Goal: Task Accomplishment & Management: Use online tool/utility

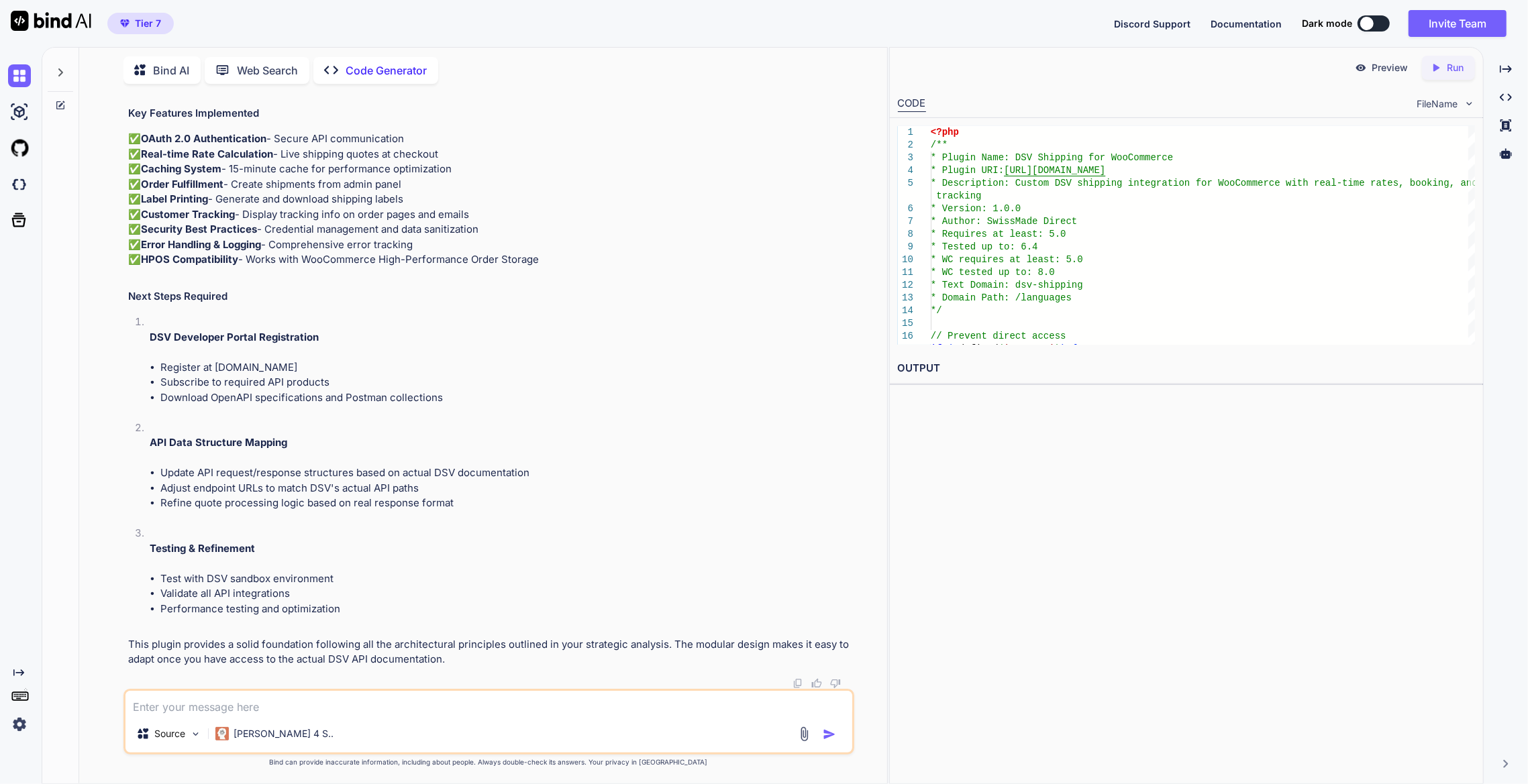
scroll to position [21988, 0]
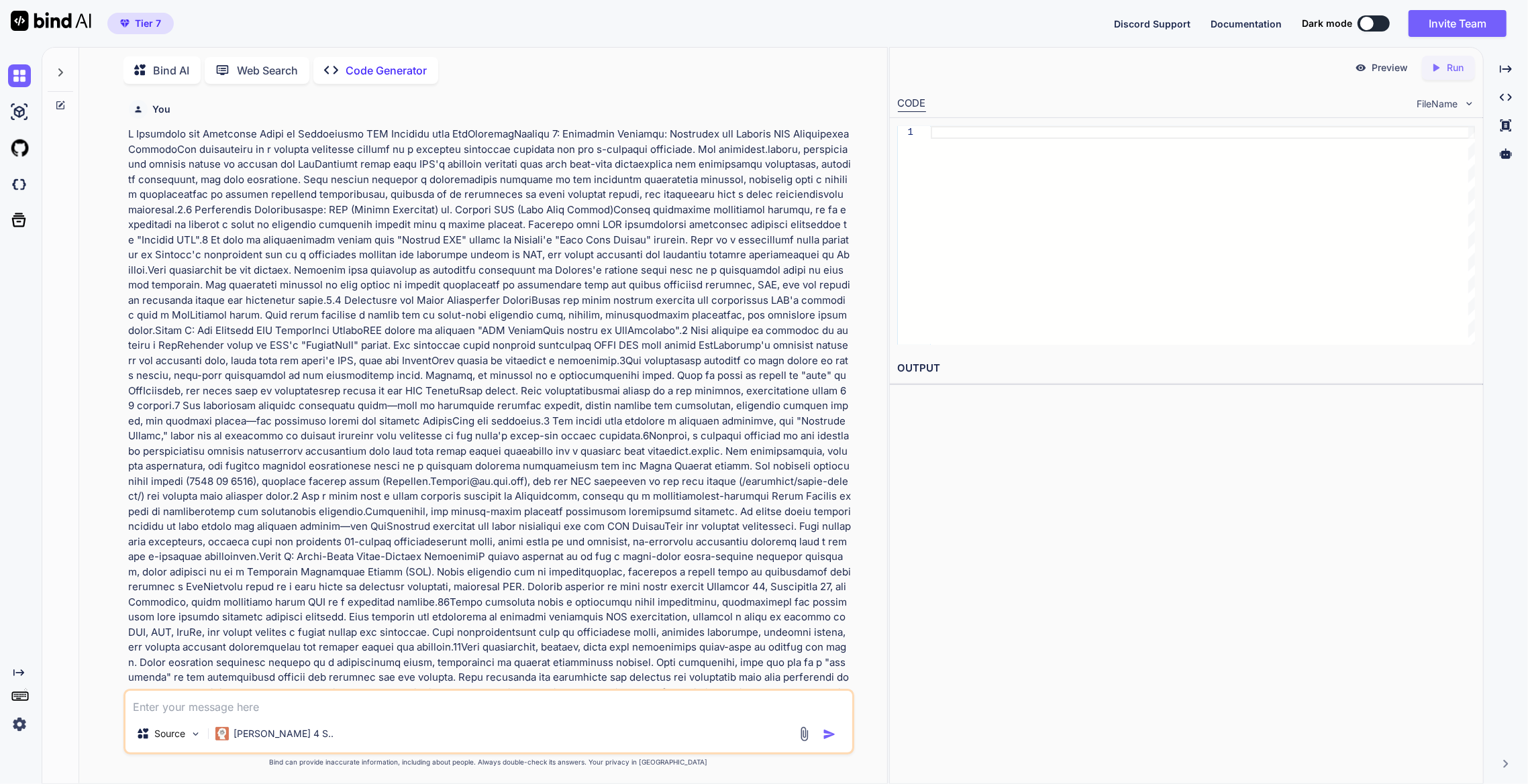
click at [65, 67] on icon at bounding box center [60, 72] width 11 height 11
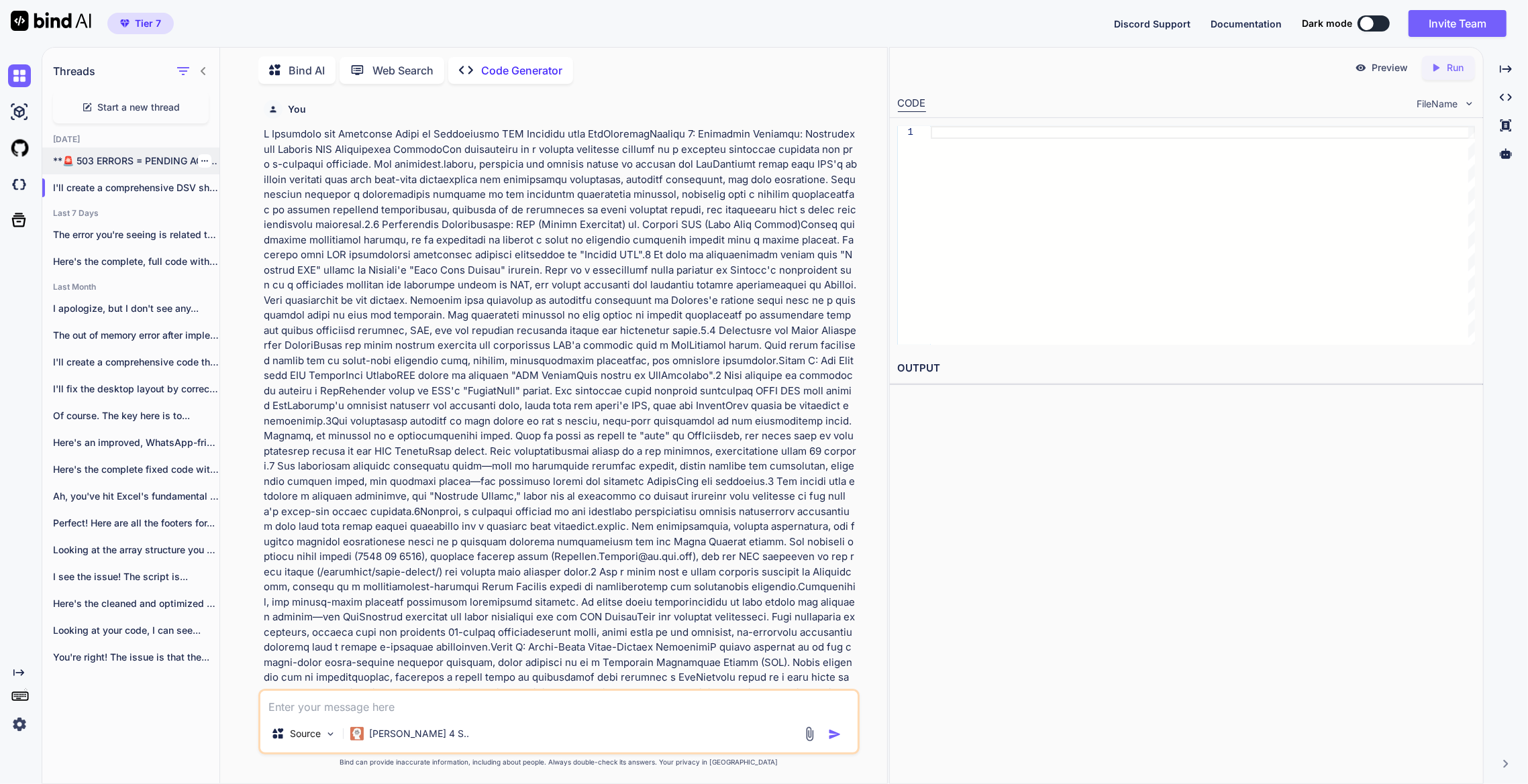
click at [130, 163] on p "**🚨 503 ERRORS = PENDING ACTIONS OVERLOADING..." at bounding box center [136, 161] width 167 height 13
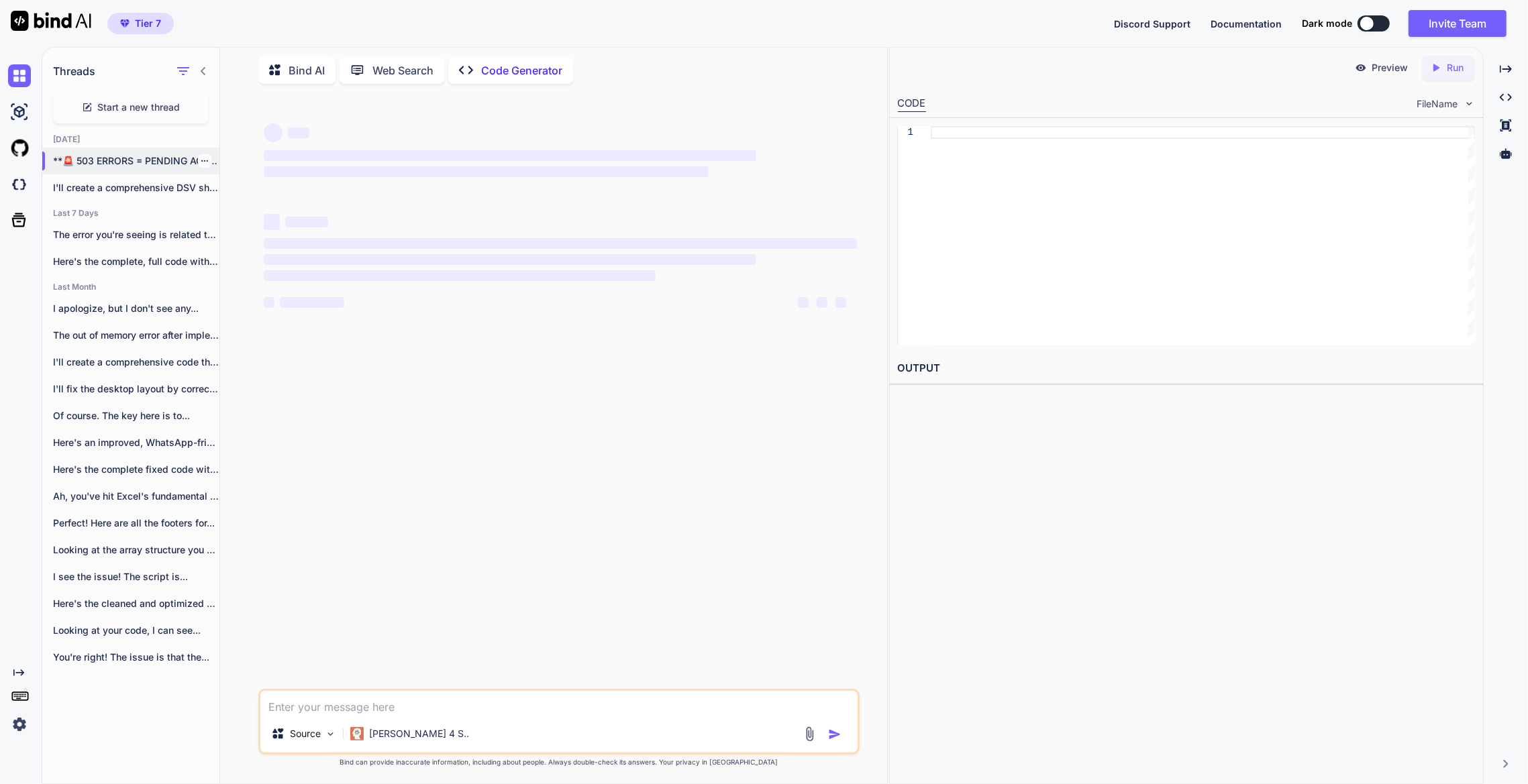
type textarea "x"
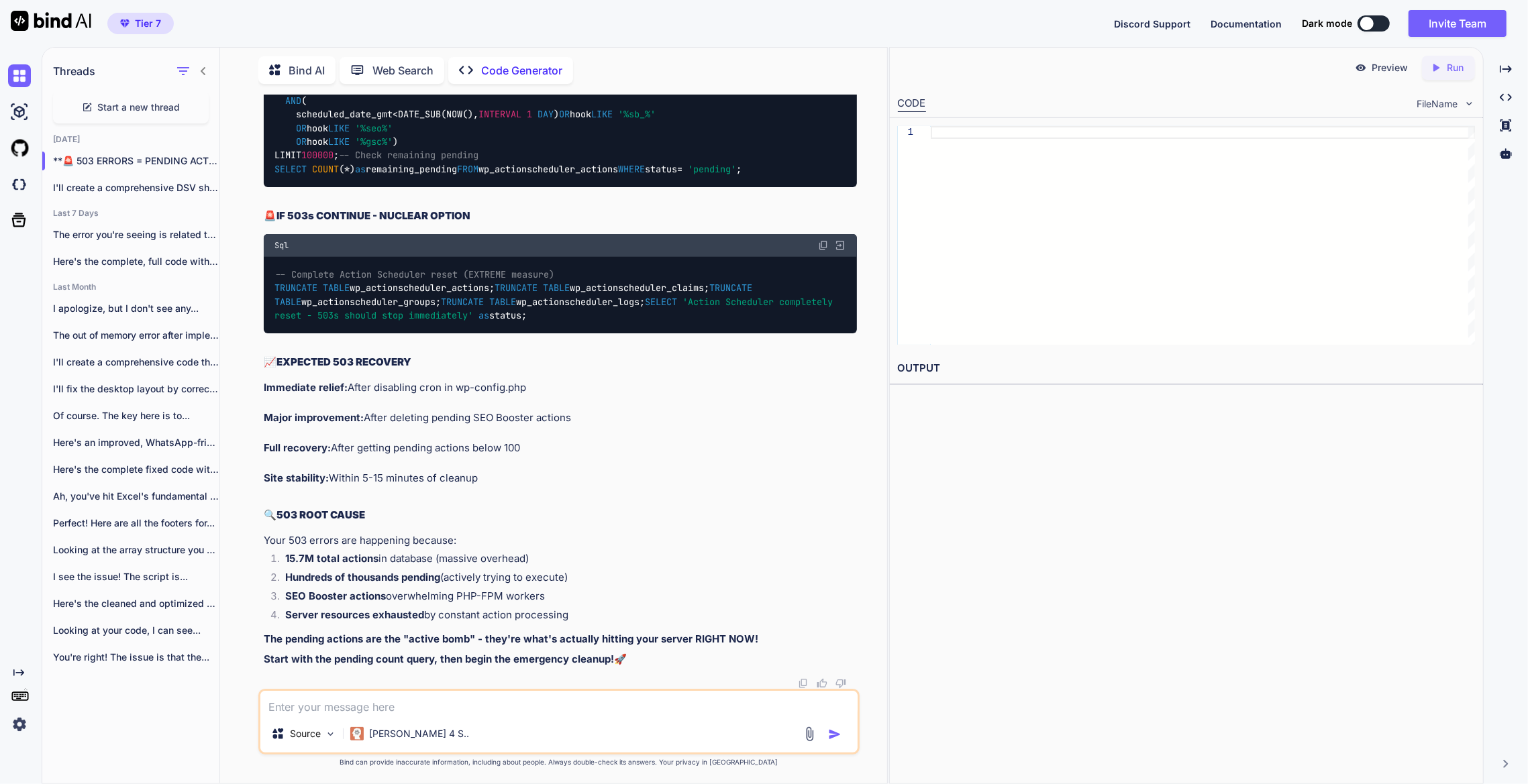
scroll to position [15645, 0]
click at [403, 708] on textarea at bounding box center [559, 702] width 598 height 24
paste textarea "[09-Oct-2025 19:52:08 UTC] PHP Notice: Function _load_textdomain_just_in_time w…"
type textarea "[09-Oct-2025 19:52:08 UTC] PHP Notice: Function _load_textdomain_just_in_time w…"
type textarea "x"
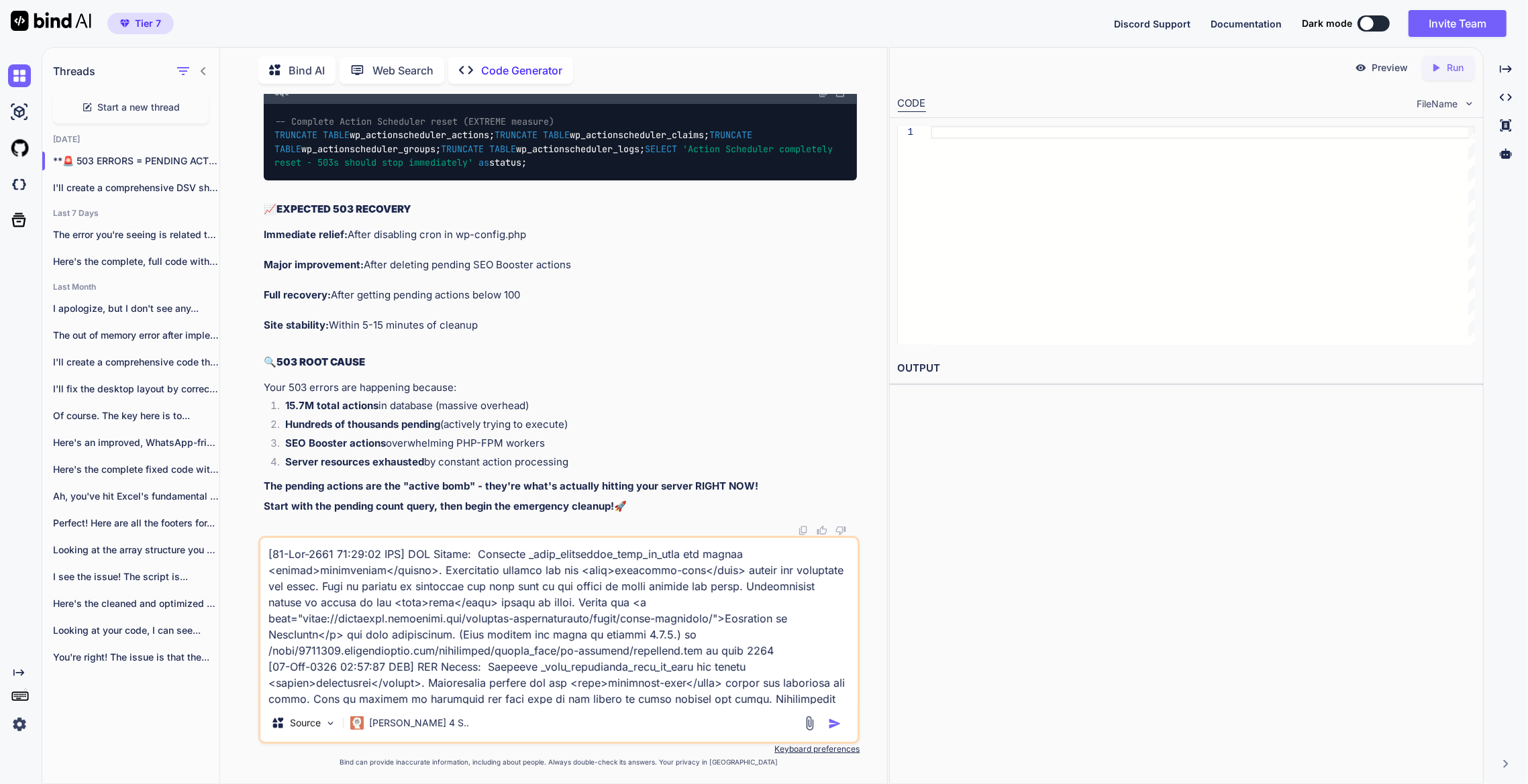
scroll to position [45491, 0]
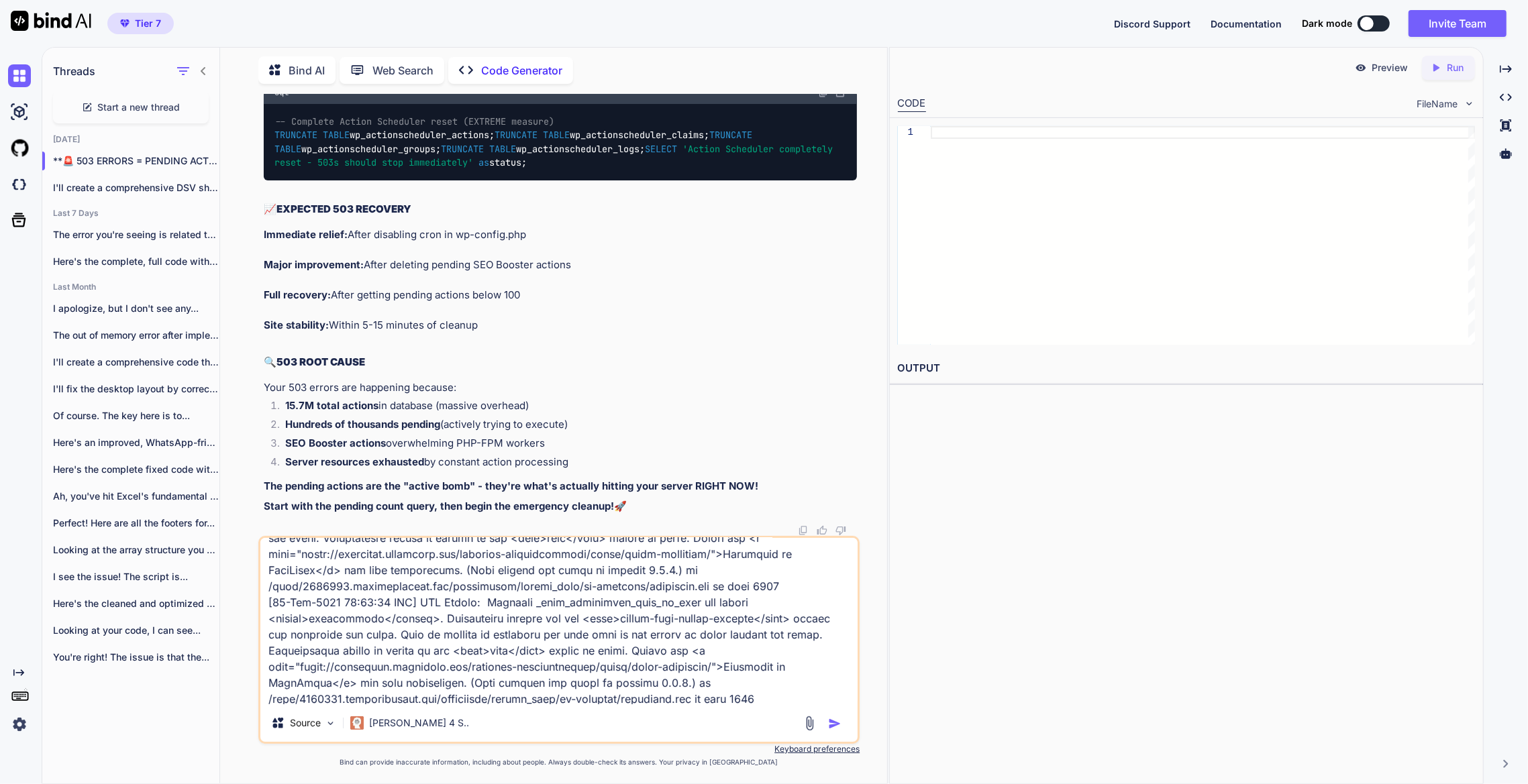
type textarea "[09-Oct-2025 19:52:08 UTC] PHP Notice: Function _load_textdomain_just_in_time w…"
click at [838, 725] on img "button" at bounding box center [835, 724] width 13 height 13
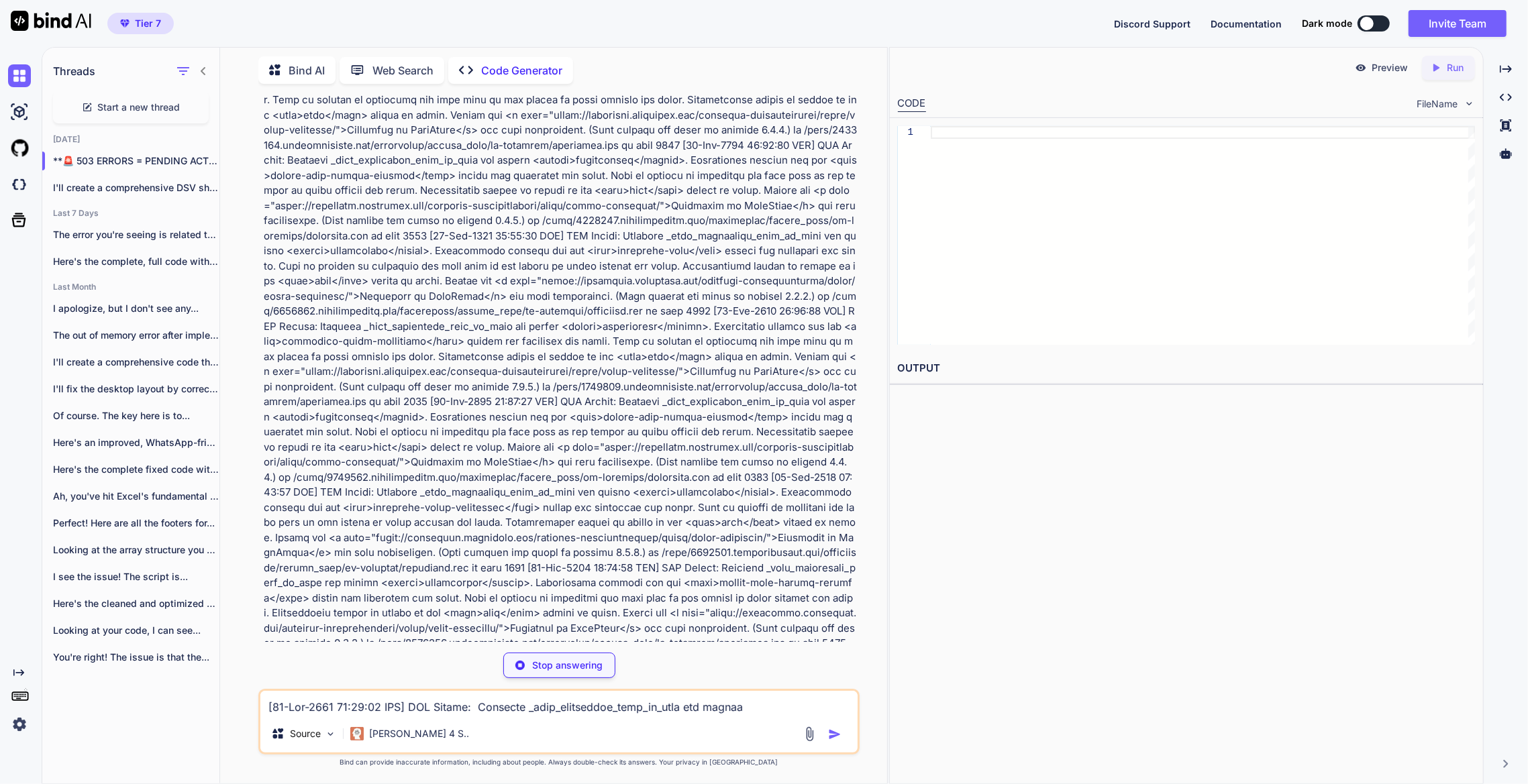
scroll to position [41798, 0]
type textarea "x"
type textarea "return $mofile; }, 10, 2);"
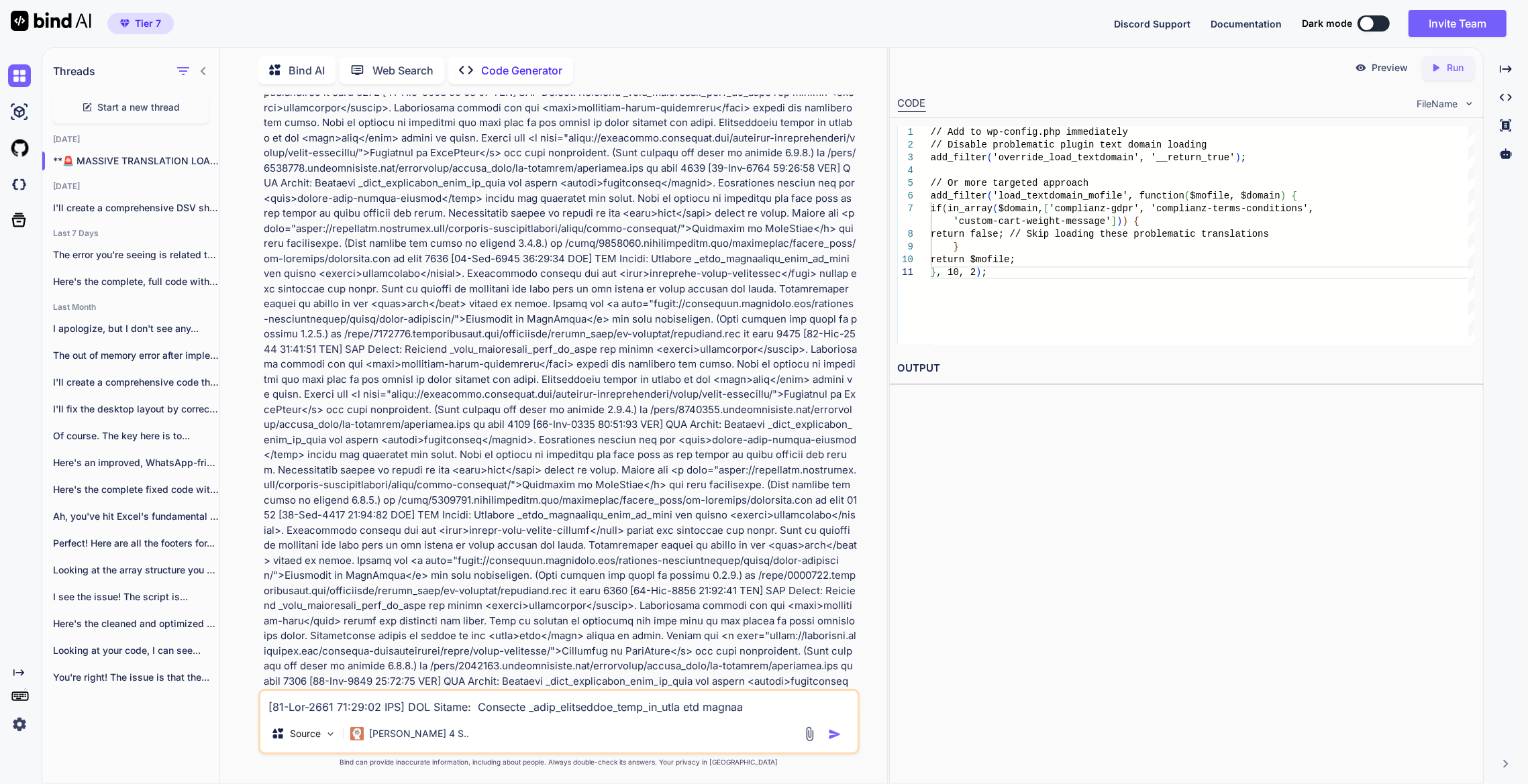
type textarea "x"
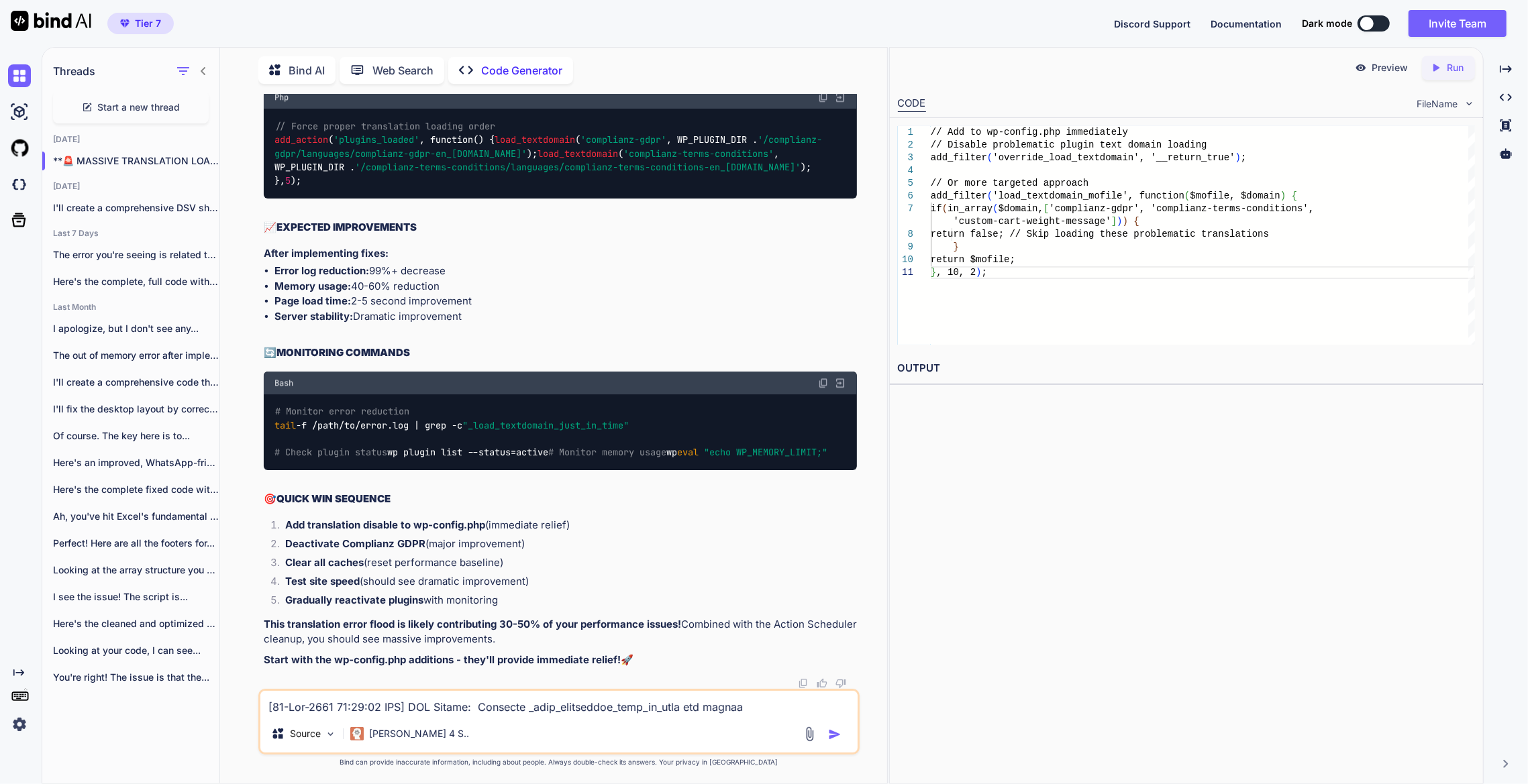
scroll to position [52384, 0]
drag, startPoint x: 331, startPoint y: 637, endPoint x: 658, endPoint y: 564, distance: 335.0
click at [658, 507] on h2 "🎯 QUICK WIN SEQUENCE" at bounding box center [561, 500] width 594 height 16
click at [406, 711] on textarea at bounding box center [559, 702] width 598 height 24
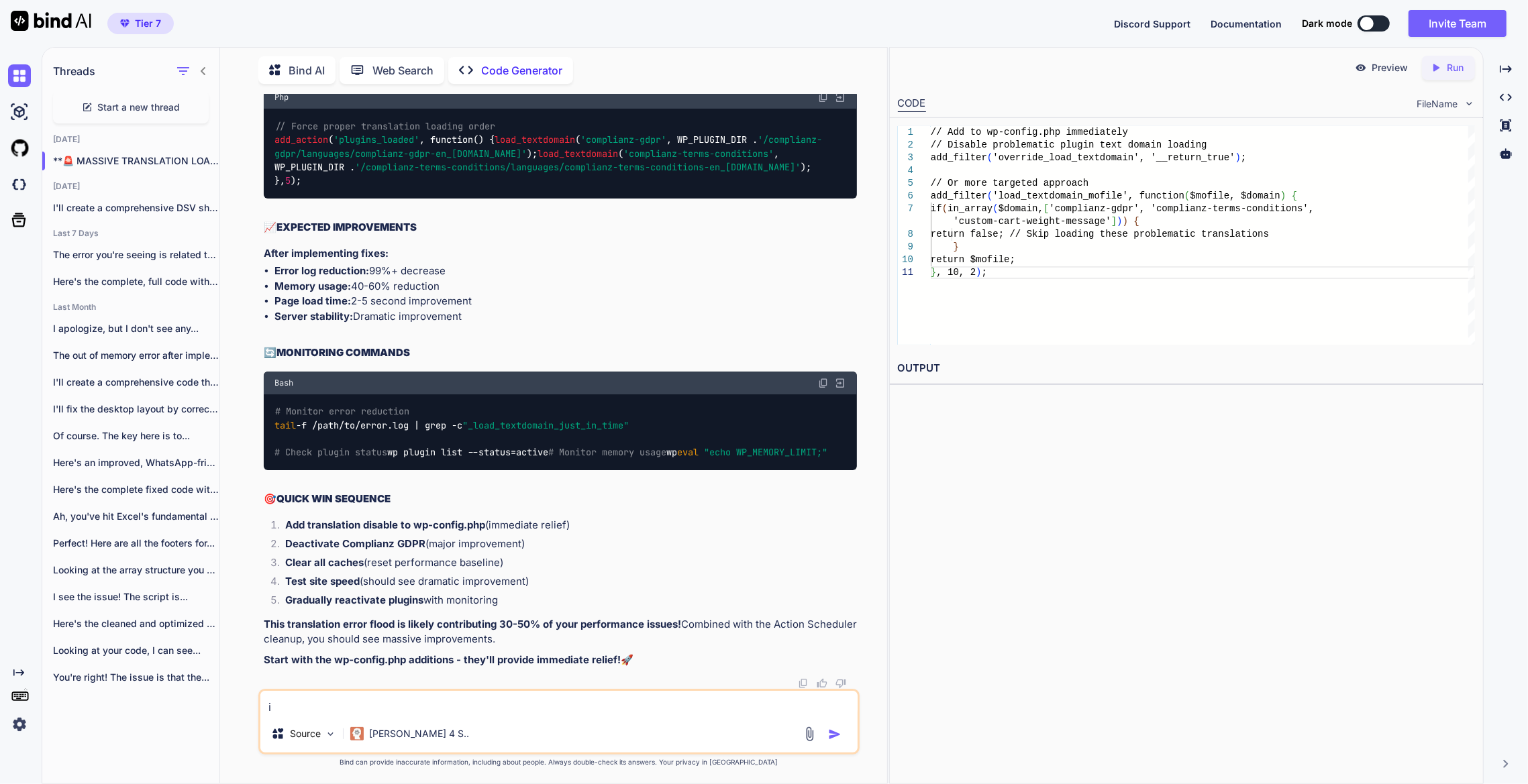
type textarea "i"
type textarea "x"
type textarea "i w"
type textarea "x"
type textarea "i wa"
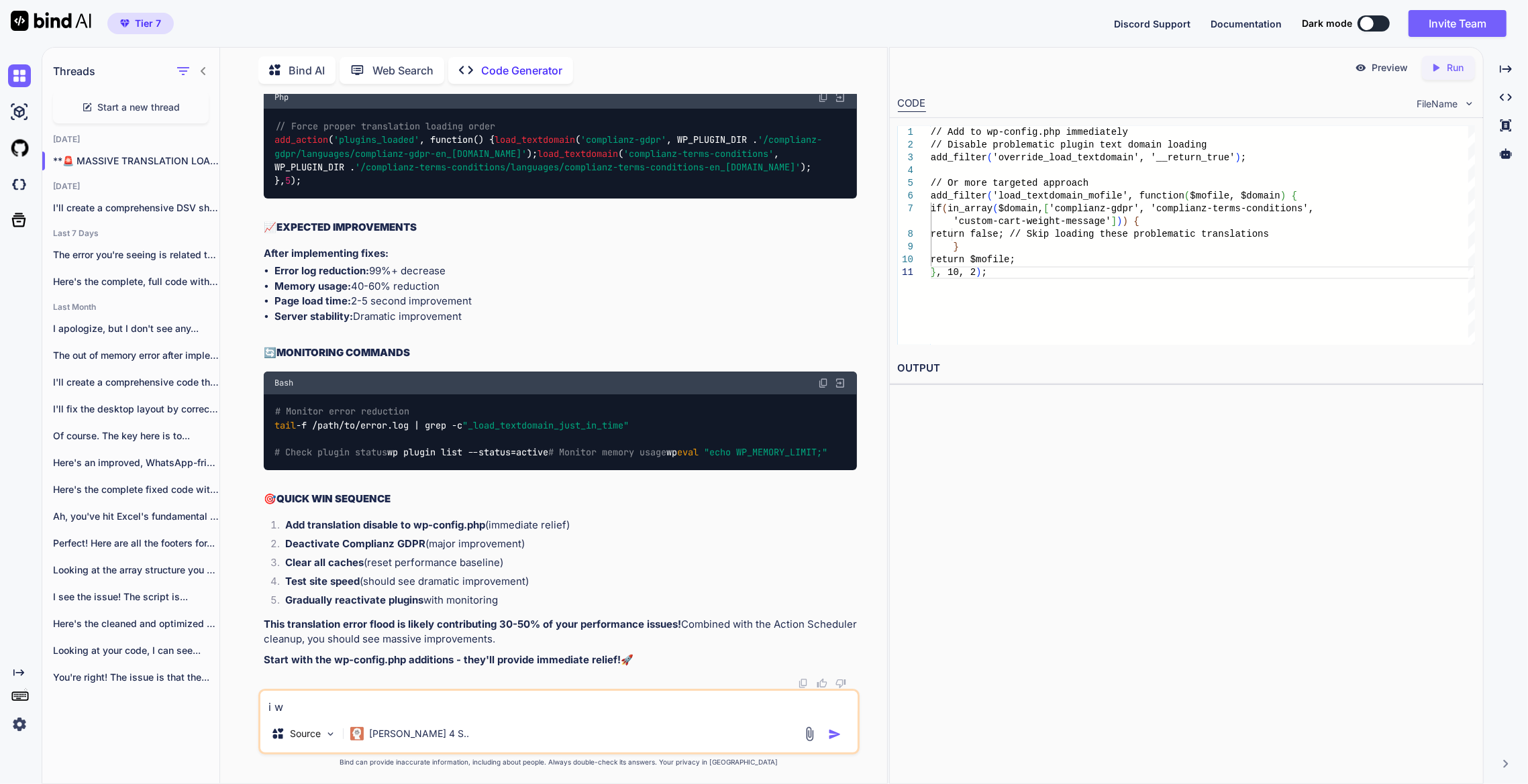
type textarea "x"
type textarea "i wan"
type textarea "x"
type textarea "i want"
type textarea "x"
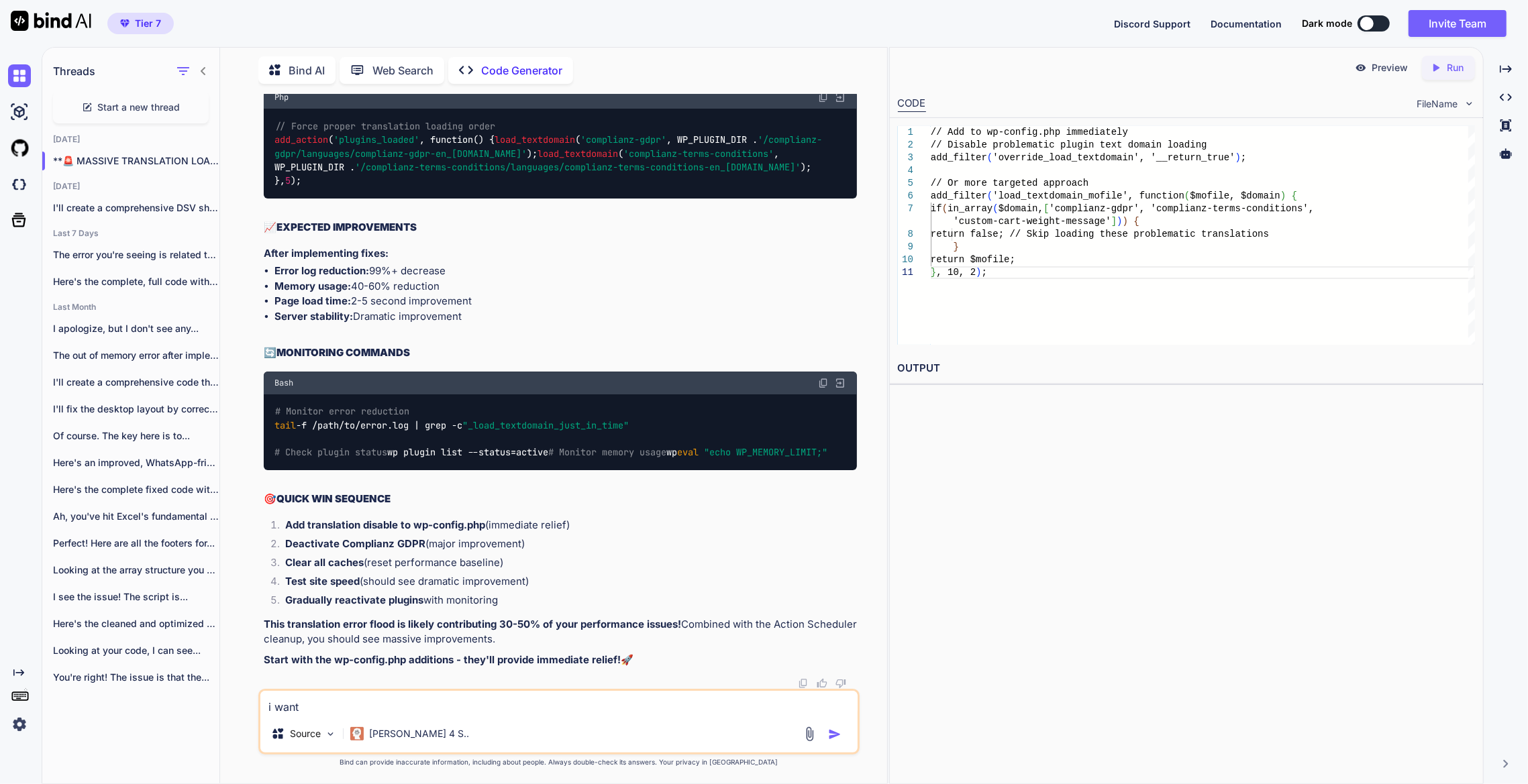
type textarea "i want"
type textarea "x"
type textarea "i want o"
type textarea "x"
type textarea "i want"
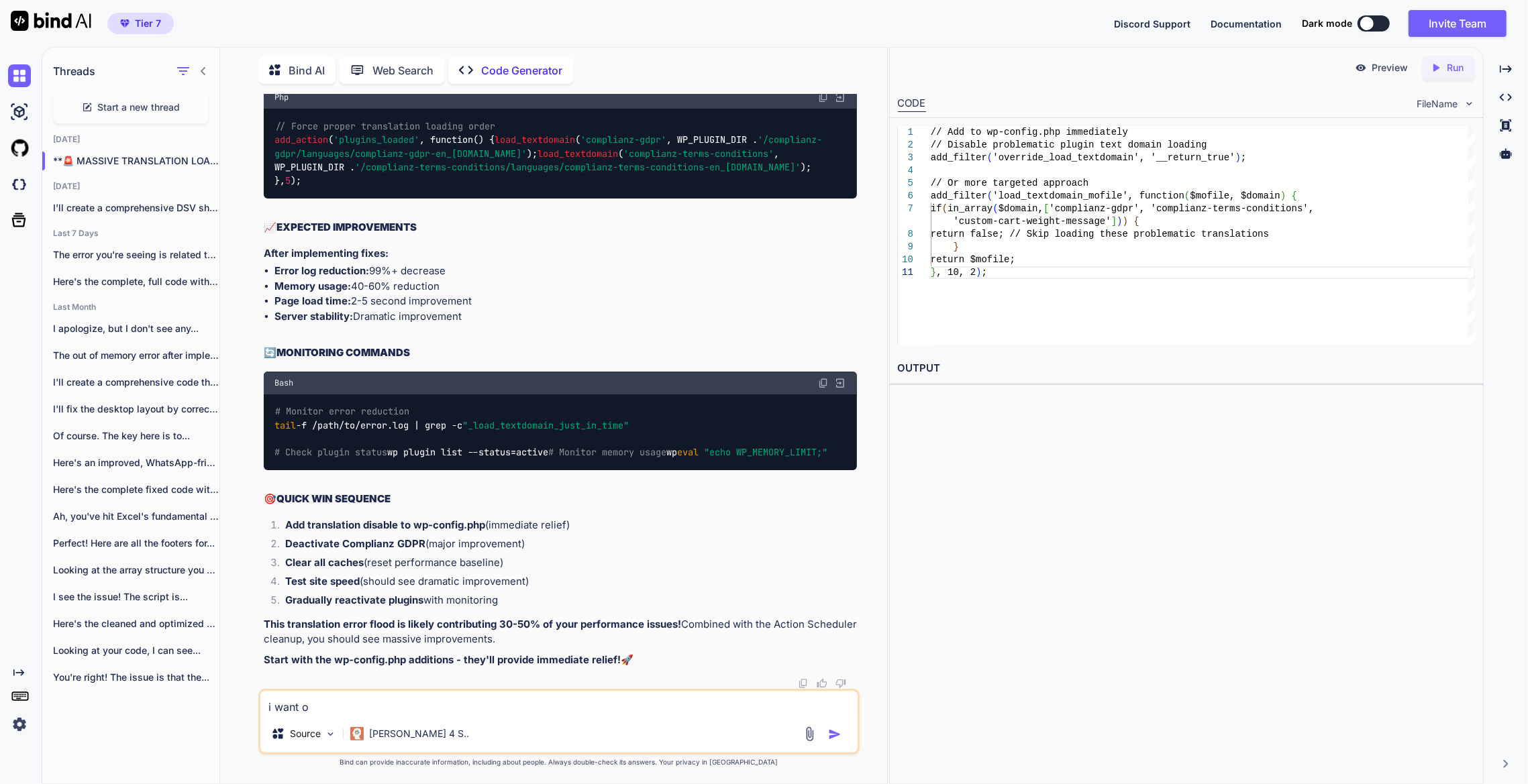
type textarea "x"
type textarea "i want t"
type textarea "x"
type textarea "i want to"
type textarea "x"
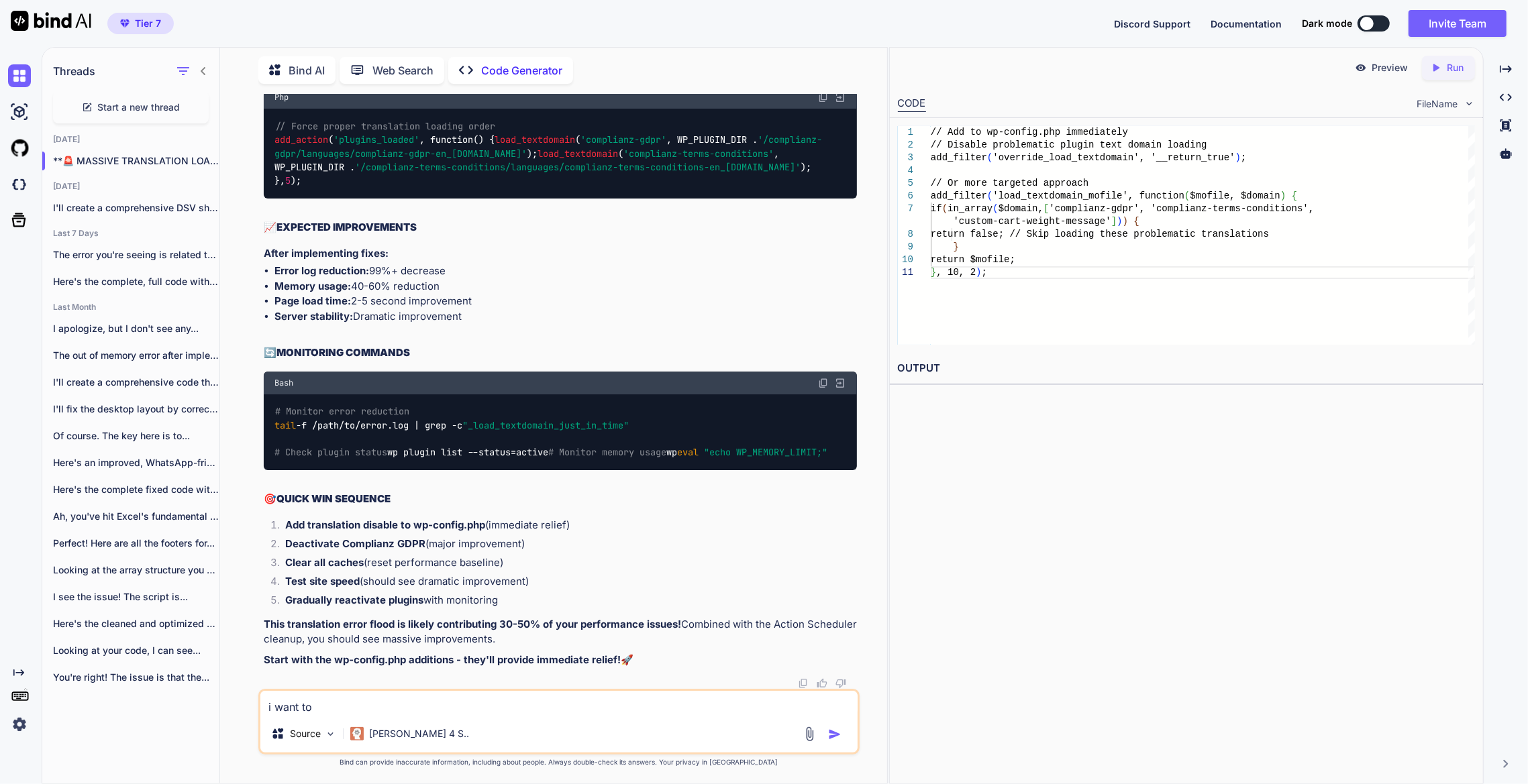
type textarea "i want to"
type textarea "x"
type textarea "i want to f"
type textarea "x"
type textarea "i want to fi"
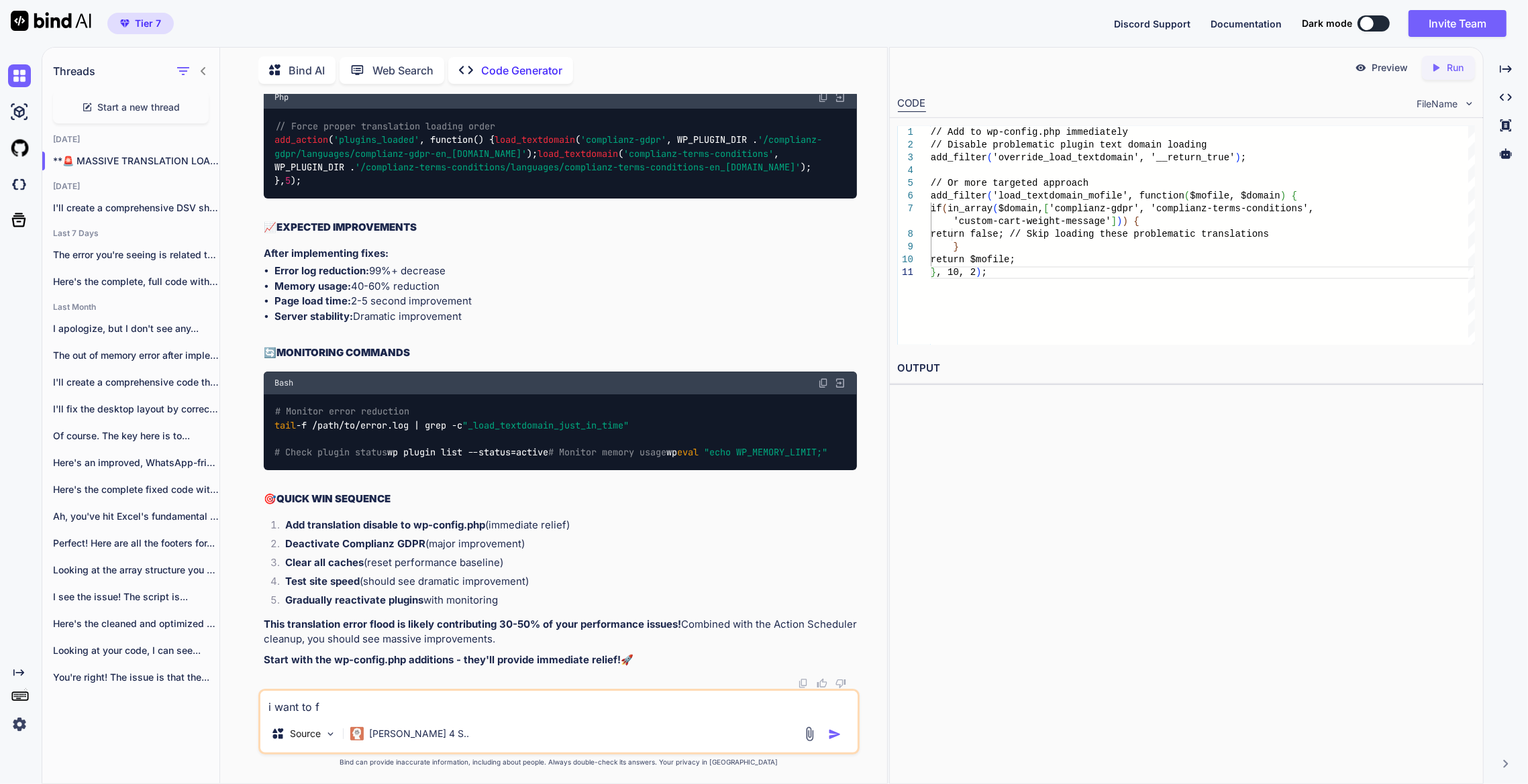
type textarea "x"
type textarea "i want to fix"
type textarea "x"
type textarea "i want to fix"
type textarea "x"
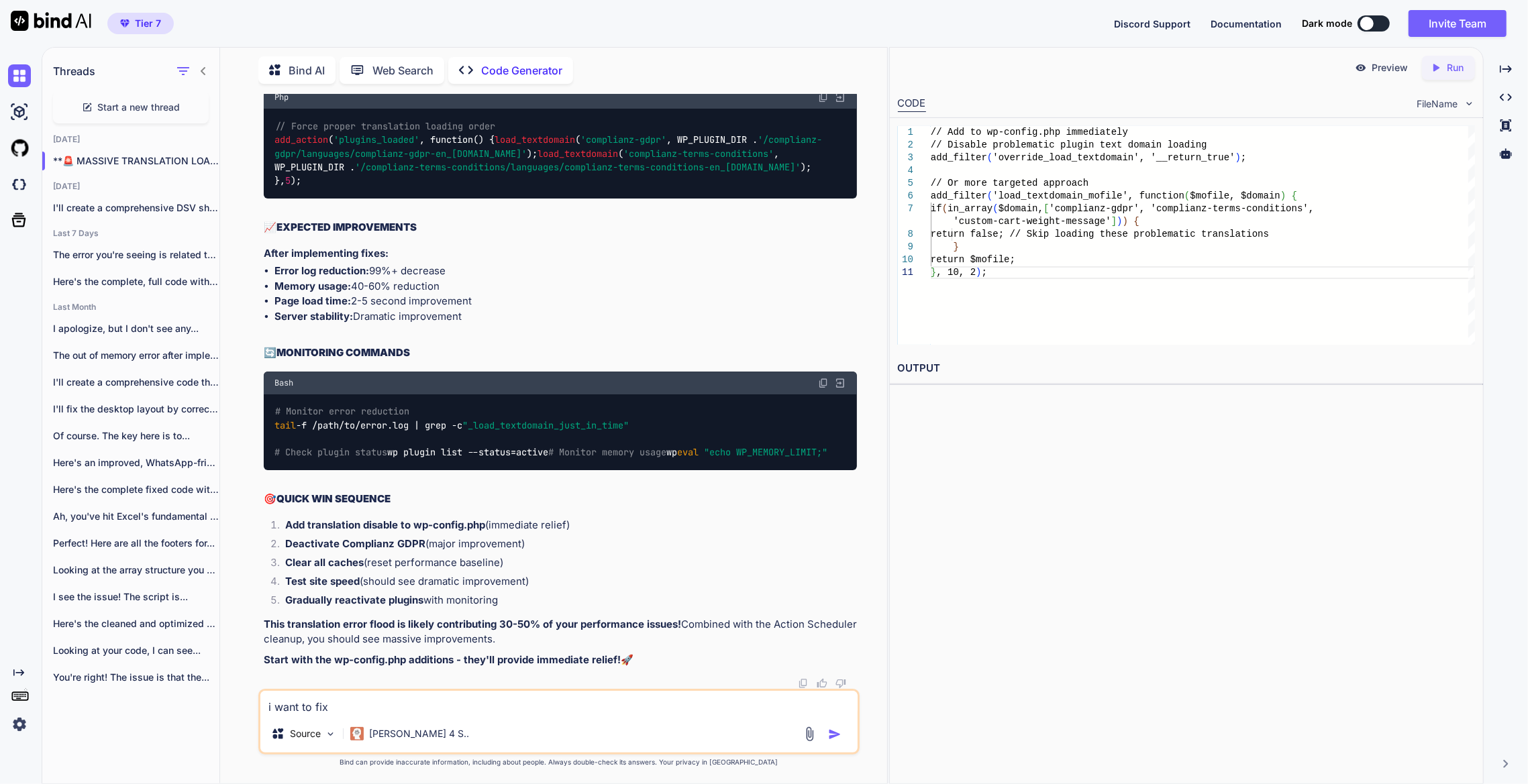
type textarea "i want to fix t"
type textarea "x"
type textarea "i want to fix th"
type textarea "x"
type textarea "i want to fix thi"
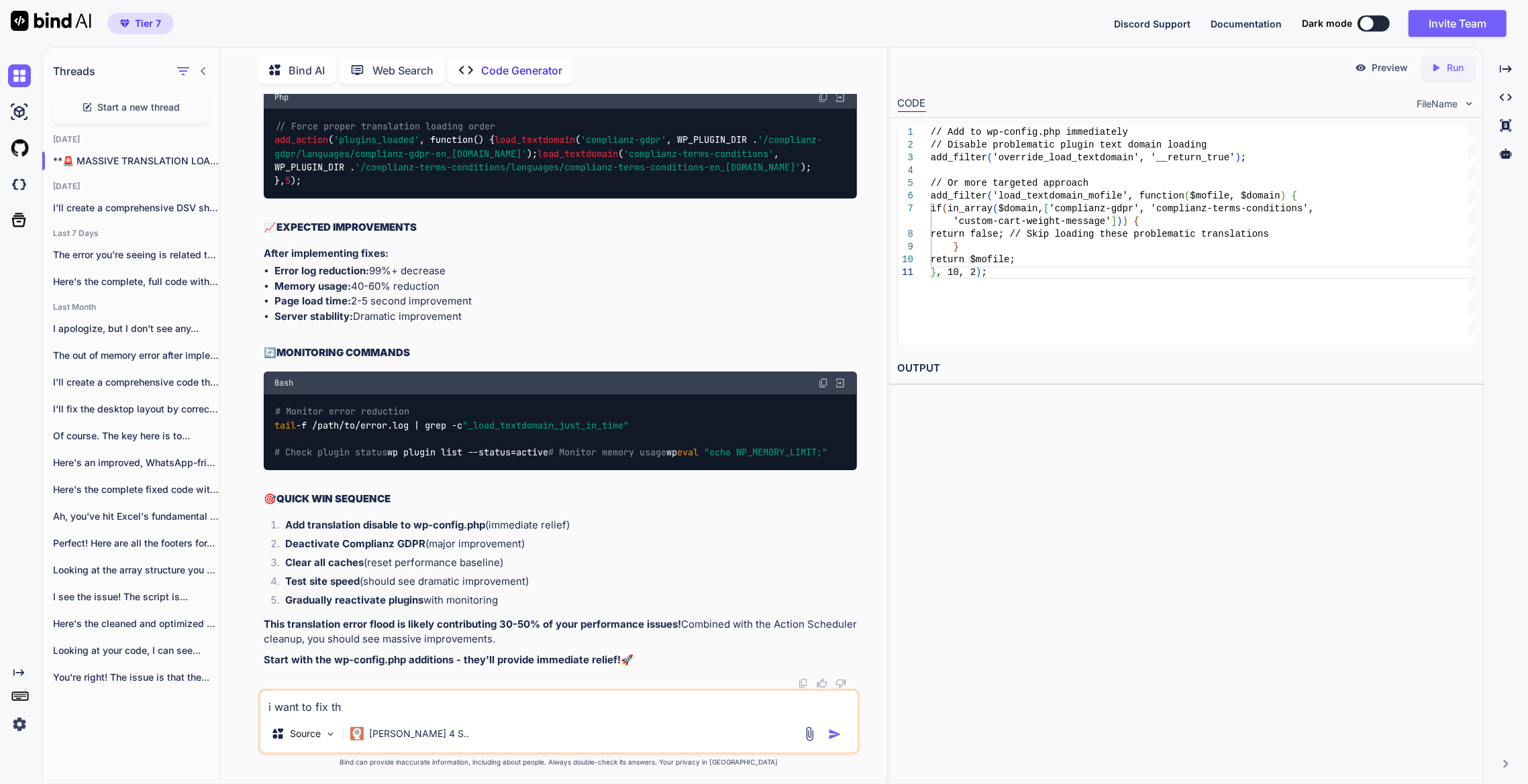
type textarea "x"
type textarea "i want to fix this"
type textarea "x"
type textarea "i want to fix this"
type textarea "x"
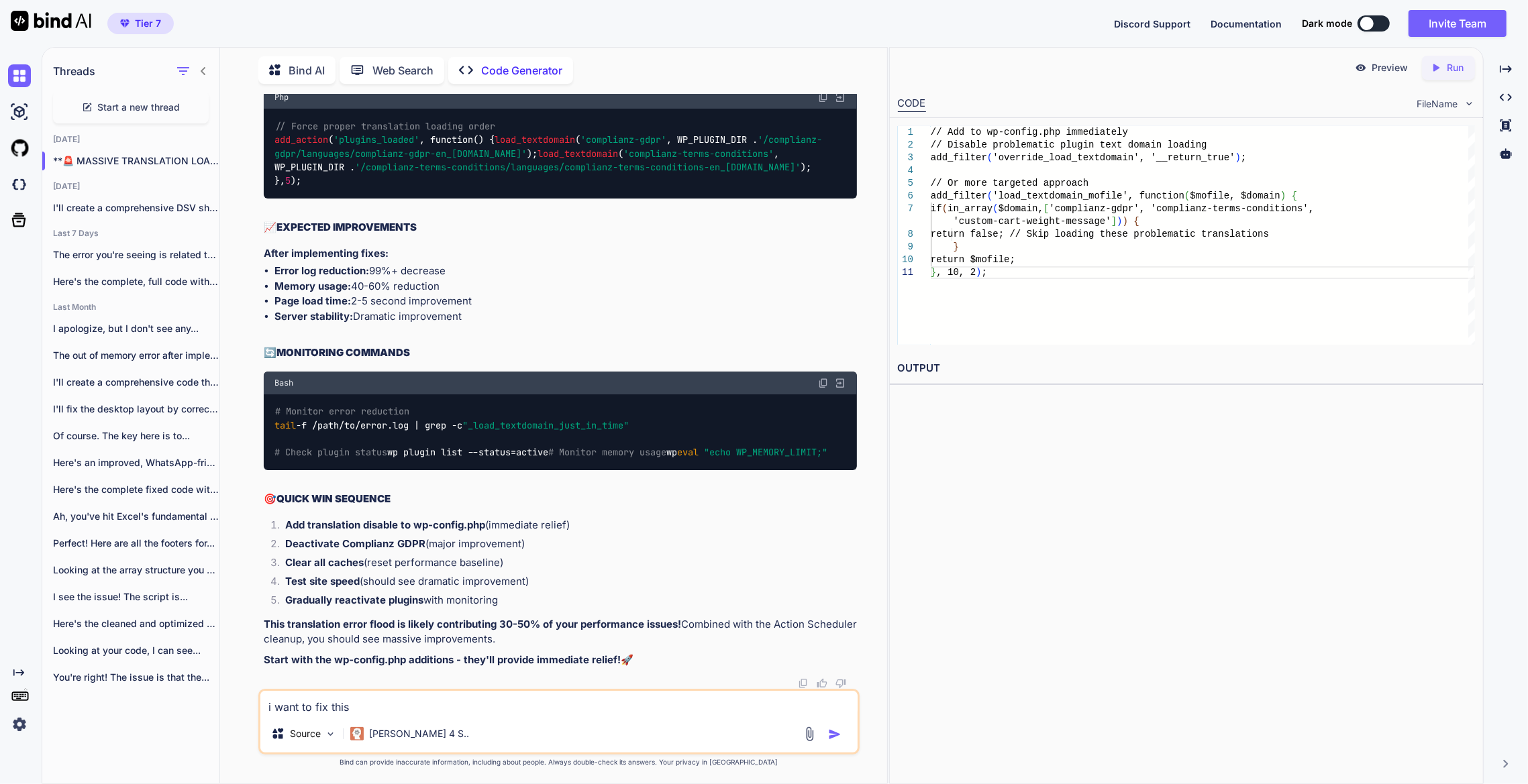
type textarea "i want to fix this i"
type textarea "x"
type textarea "i want to fix this in"
type textarea "x"
type textarea "i want to fix this ins"
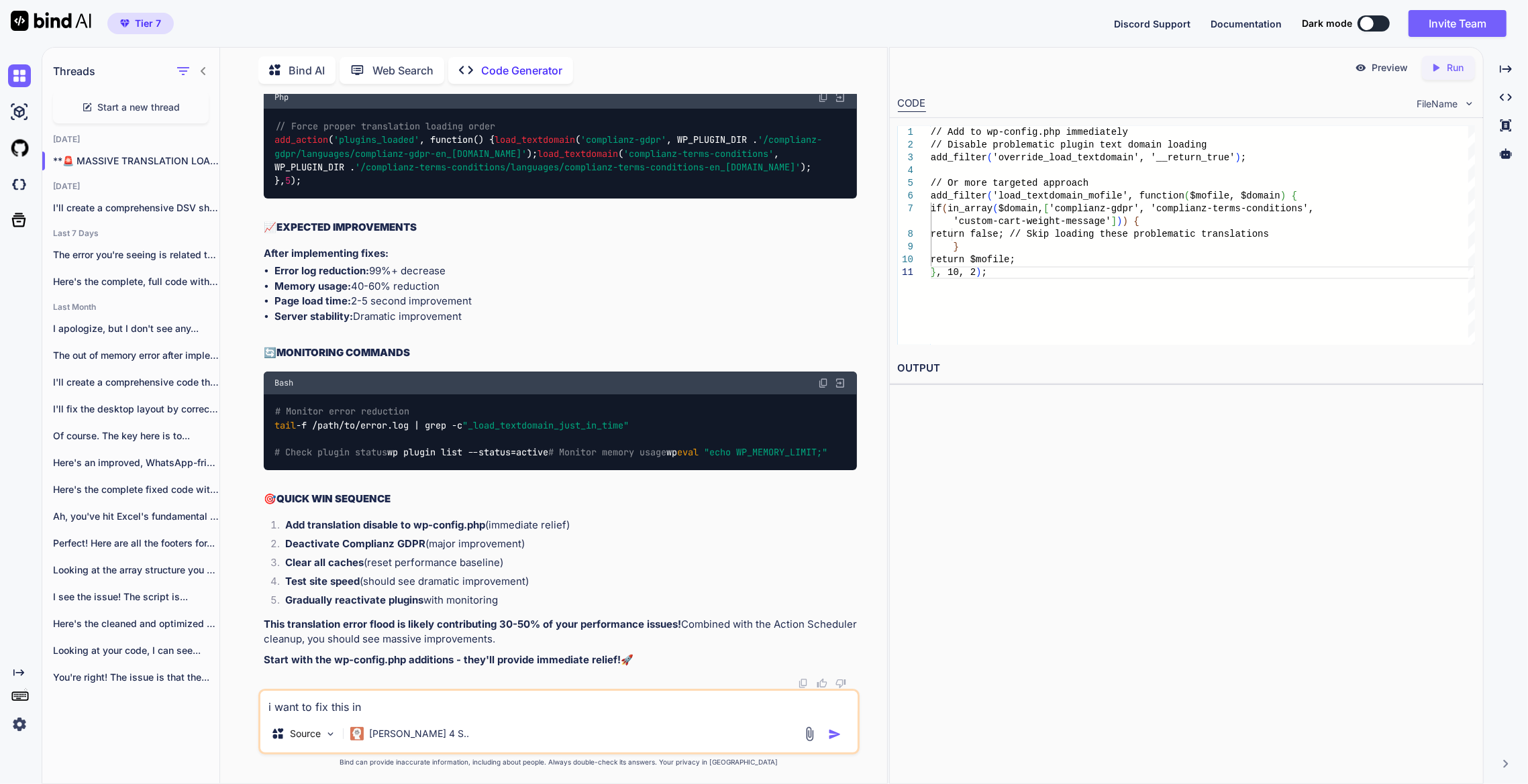
type textarea "x"
type textarea "i want to fix this inst"
type textarea "x"
type textarea "i want to fix this inste"
type textarea "x"
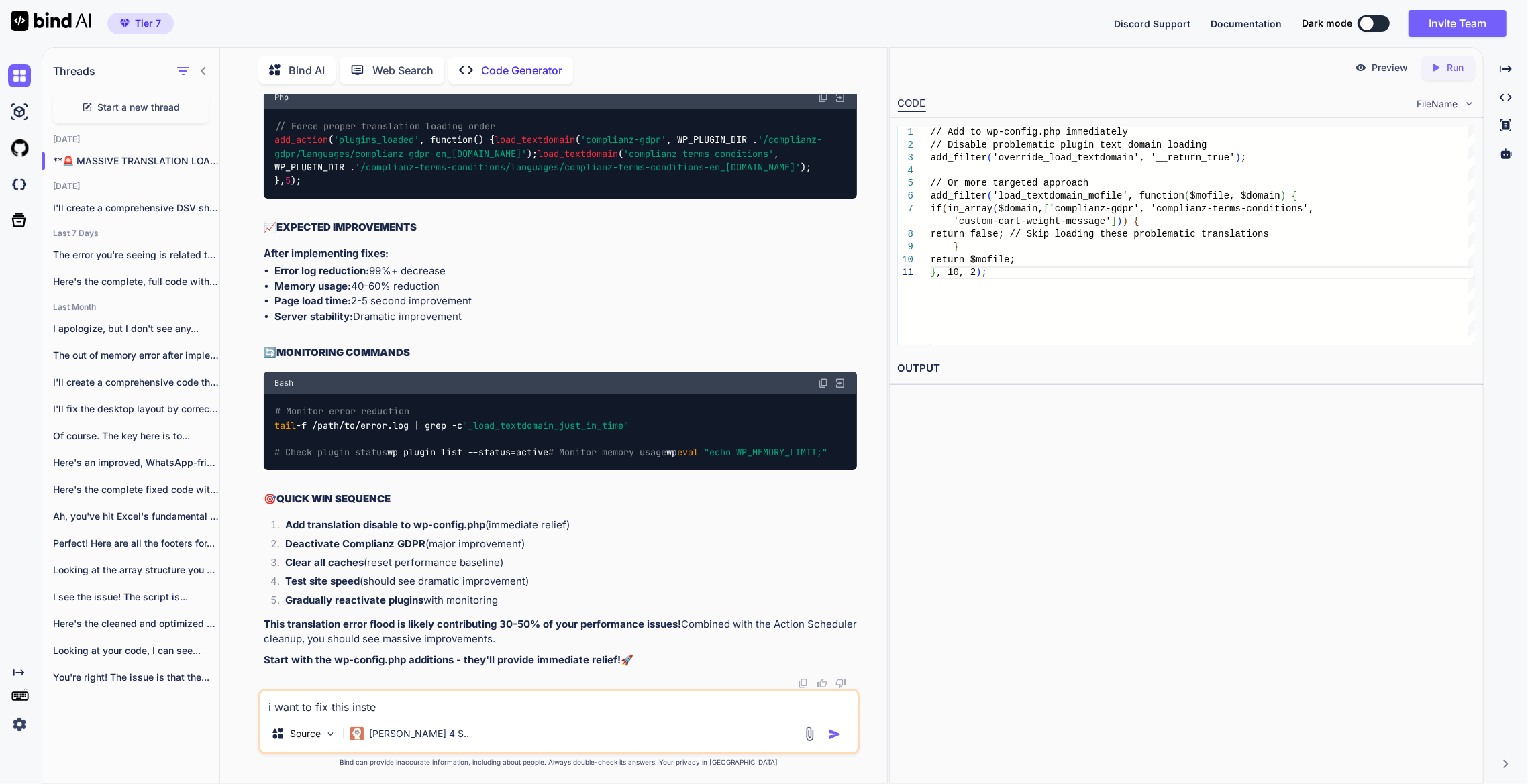
type textarea "i want to fix this instea"
type textarea "x"
type textarea "i want to fix this instead"
type textarea "x"
type textarea "i want to fix this instead"
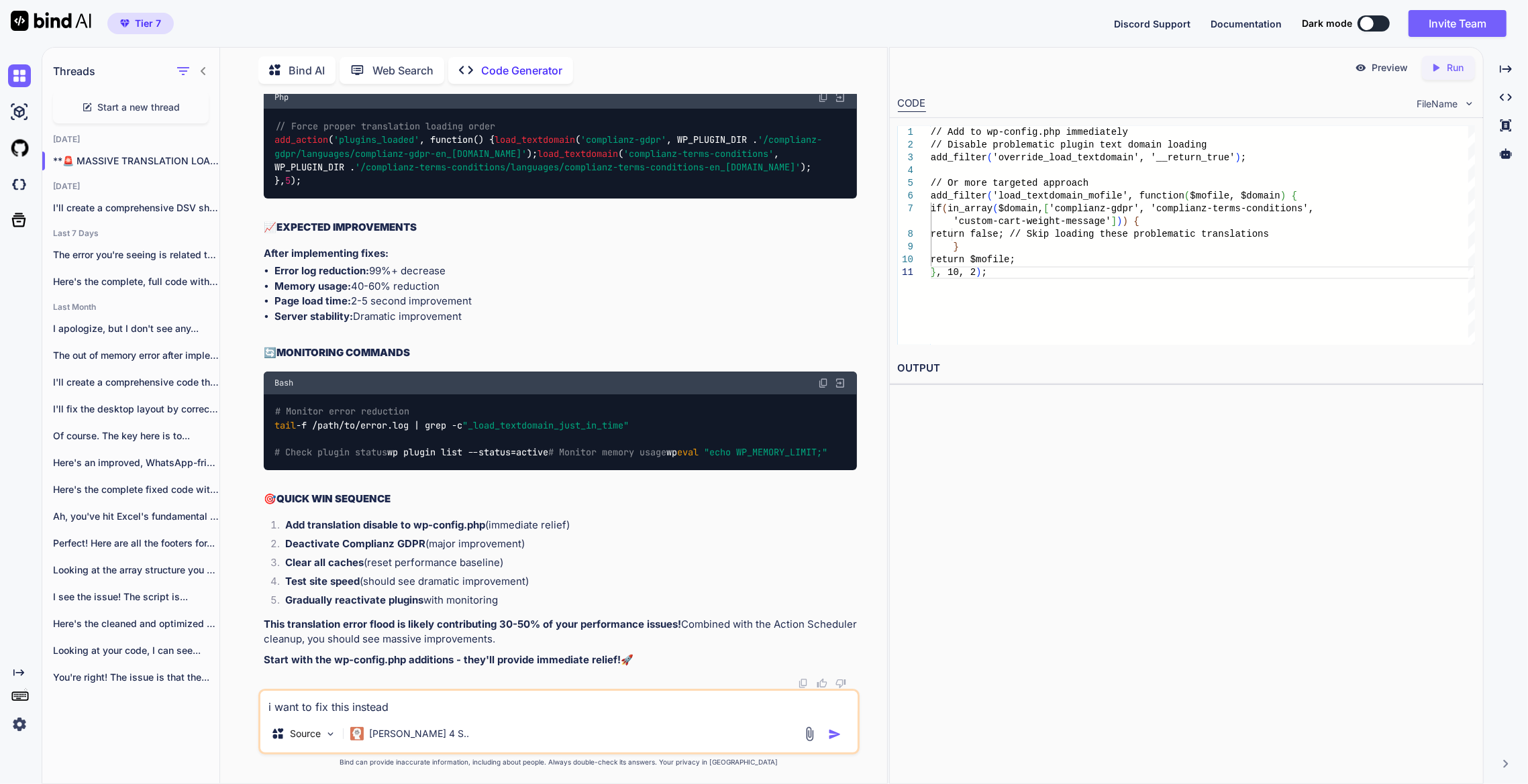
type textarea "x"
type textarea "i want to fix this instead o"
type textarea "x"
type textarea "i want to fix this instead of"
type textarea "x"
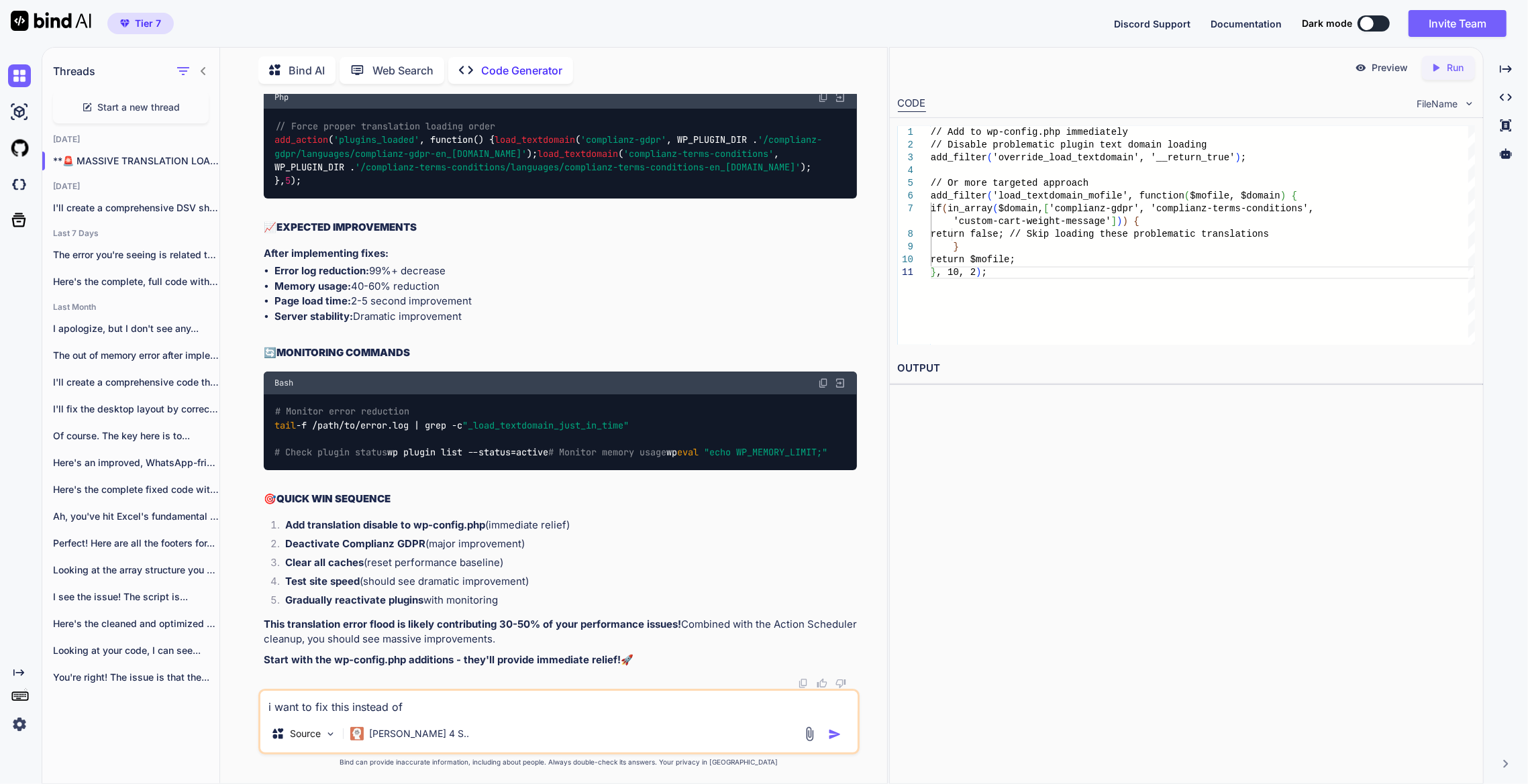
type textarea "i want to fix this instead of"
type textarea "x"
type textarea "i want to fix this instead of d"
type textarea "x"
type textarea "i want to fix this instead of di"
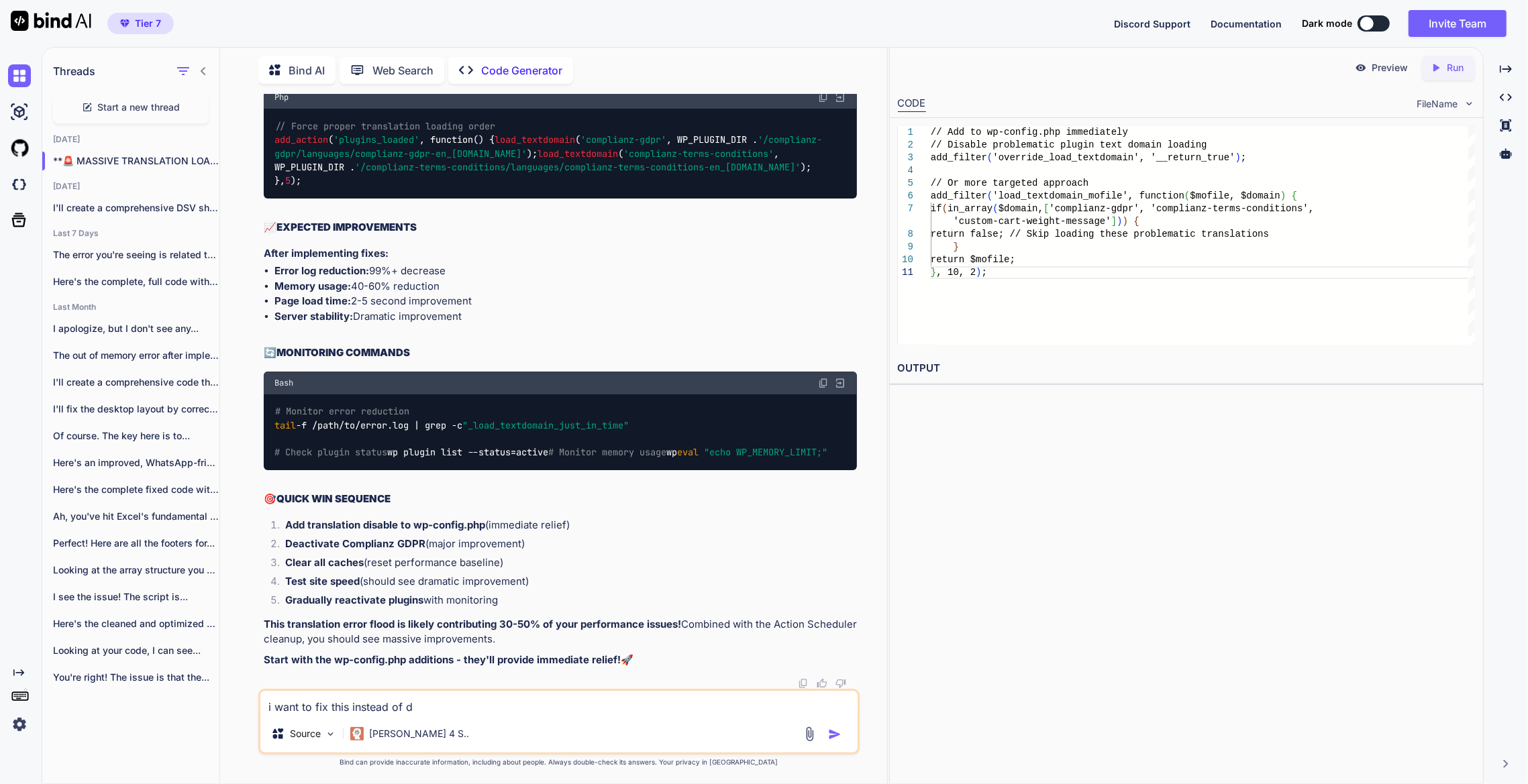
type textarea "x"
type textarea "i want to fix this instead of dis"
type textarea "x"
type textarea "i want to fix this instead of disa"
type textarea "x"
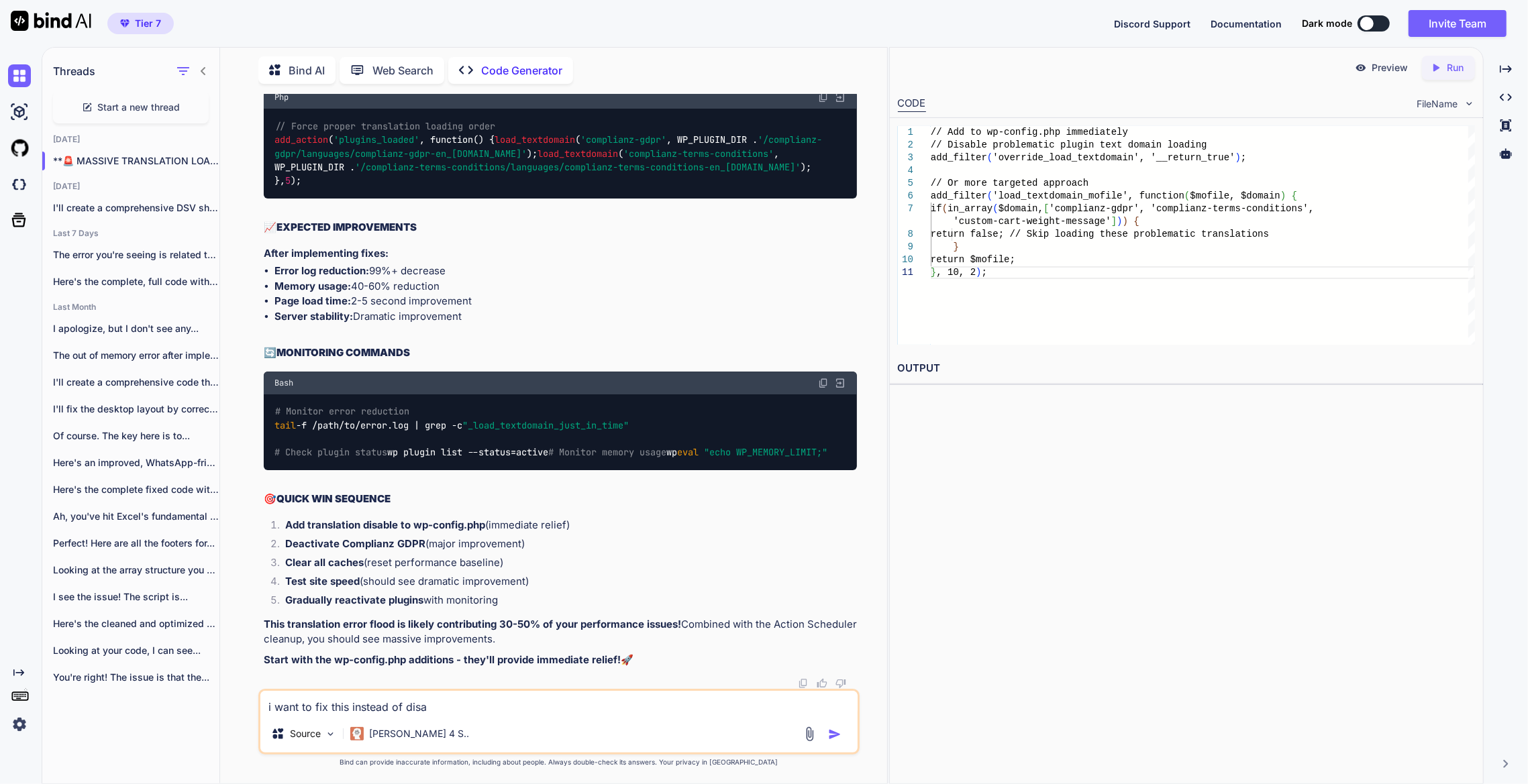
type textarea "i want to fix this instead of disab"
type textarea "x"
type textarea "i want to fix this instead of disabl"
type textarea "x"
type textarea "i want to fix this instead of disabli"
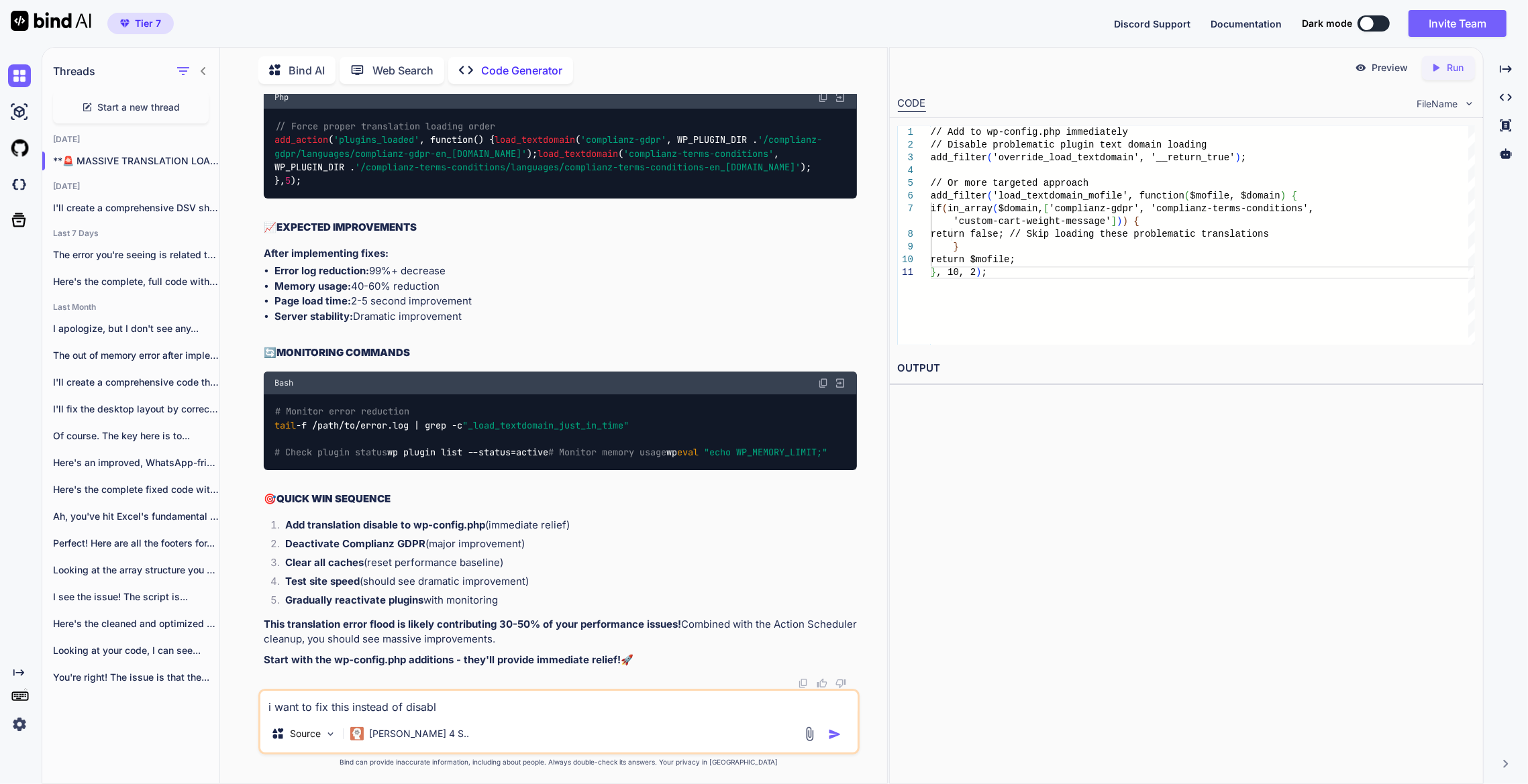
type textarea "x"
type textarea "i want to fix this instead of disabling"
type textarea "x"
type textarea "i want to fix this instead of disabling"
type textarea "x"
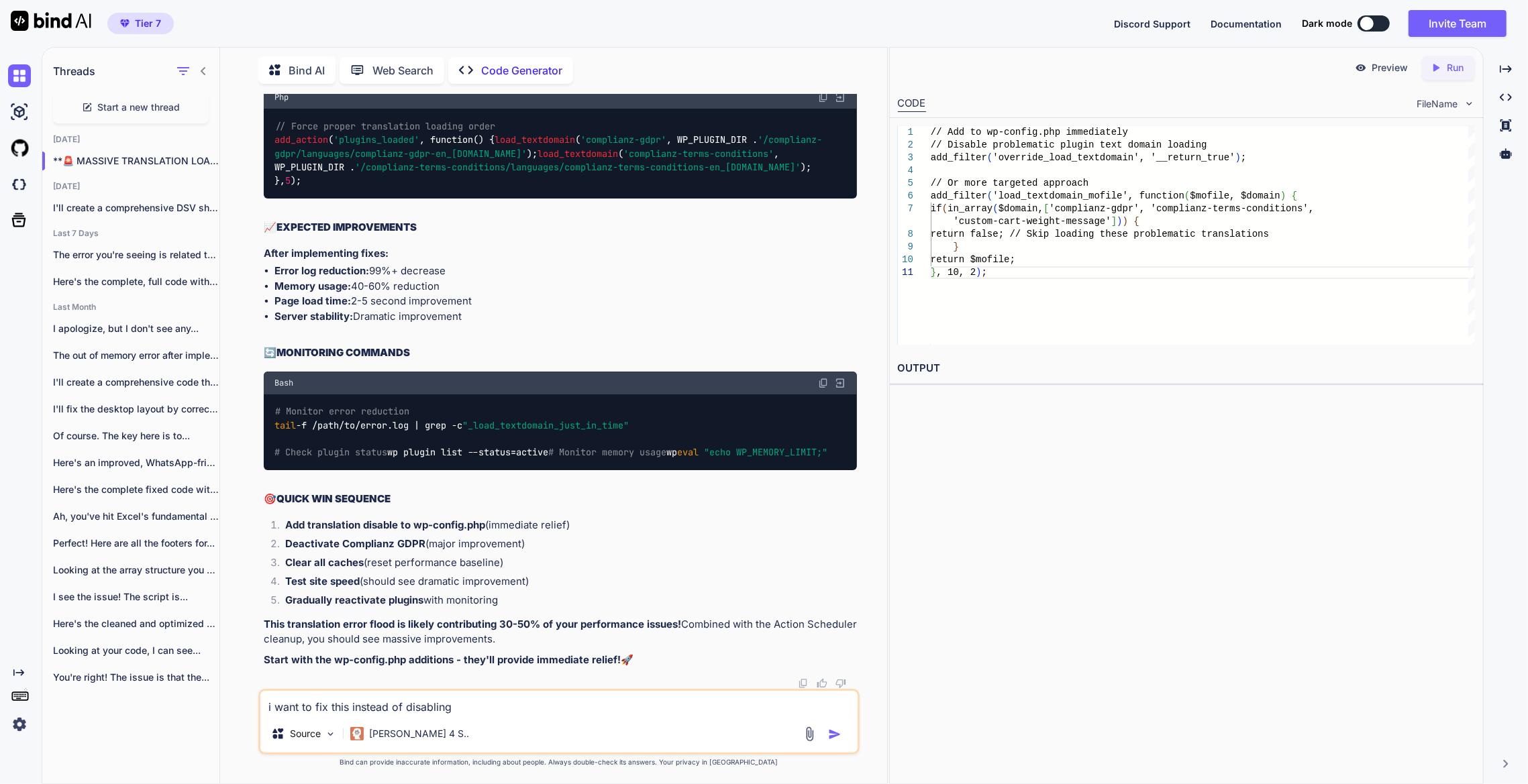
type textarea "i want to fix this instead of disabling t"
type textarea "x"
type textarea "i want to fix this instead of disabling th"
type textarea "x"
type textarea "i want to fix this instead of disabling the"
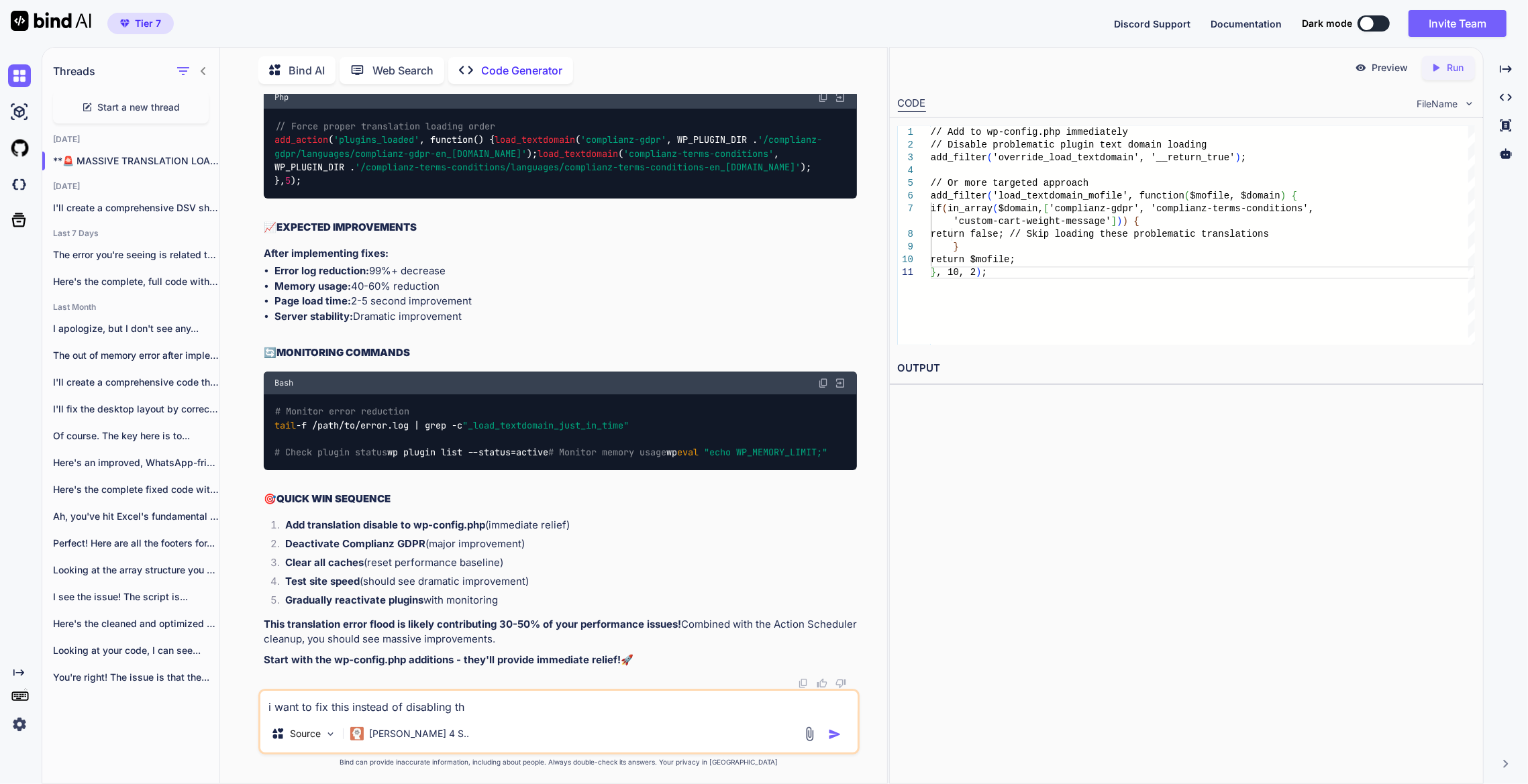
type textarea "x"
type textarea "i want to fix this instead of disabling the"
type textarea "x"
type textarea "i want to fix this instead of disabling the p"
type textarea "x"
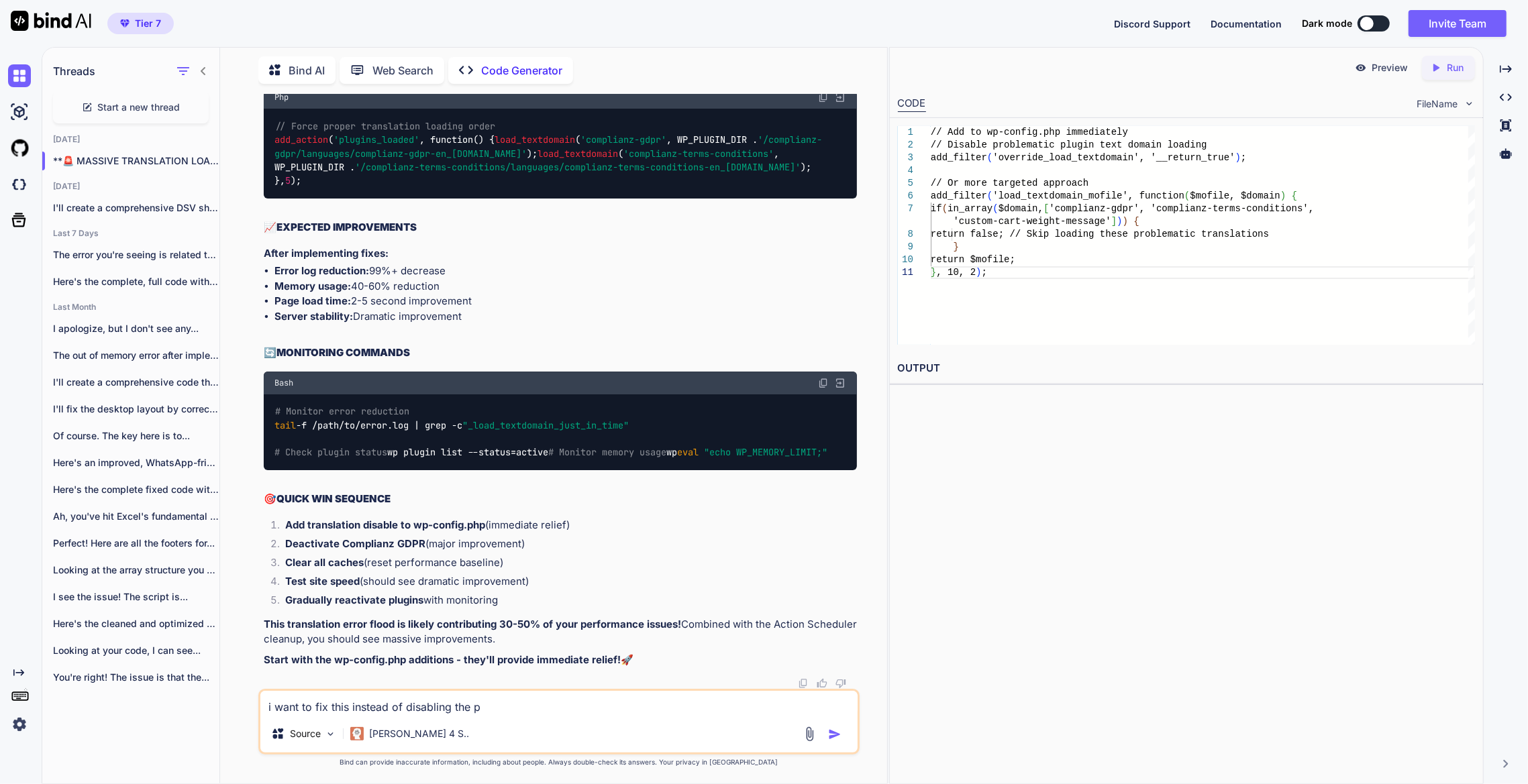
type textarea "i want to fix this instead of disabling the pl"
type textarea "x"
type textarea "i want to fix this instead of disabling the plu"
type textarea "x"
type textarea "i want to fix this instead of disabling the plug"
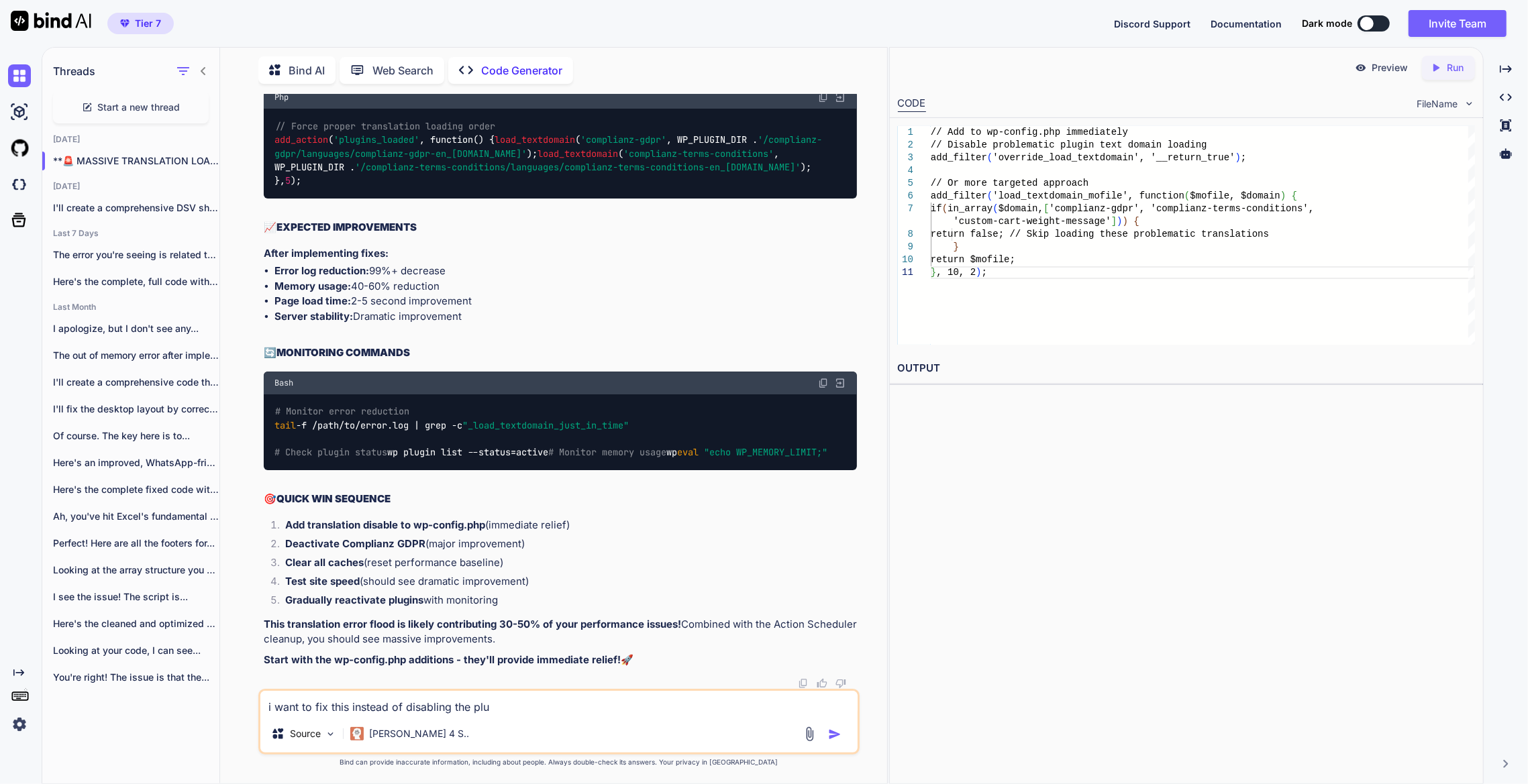
type textarea "x"
type textarea "i want to fix this instead of disabling the plugi"
type textarea "x"
type textarea "i want to fix this instead of disabling the plugin"
type textarea "x"
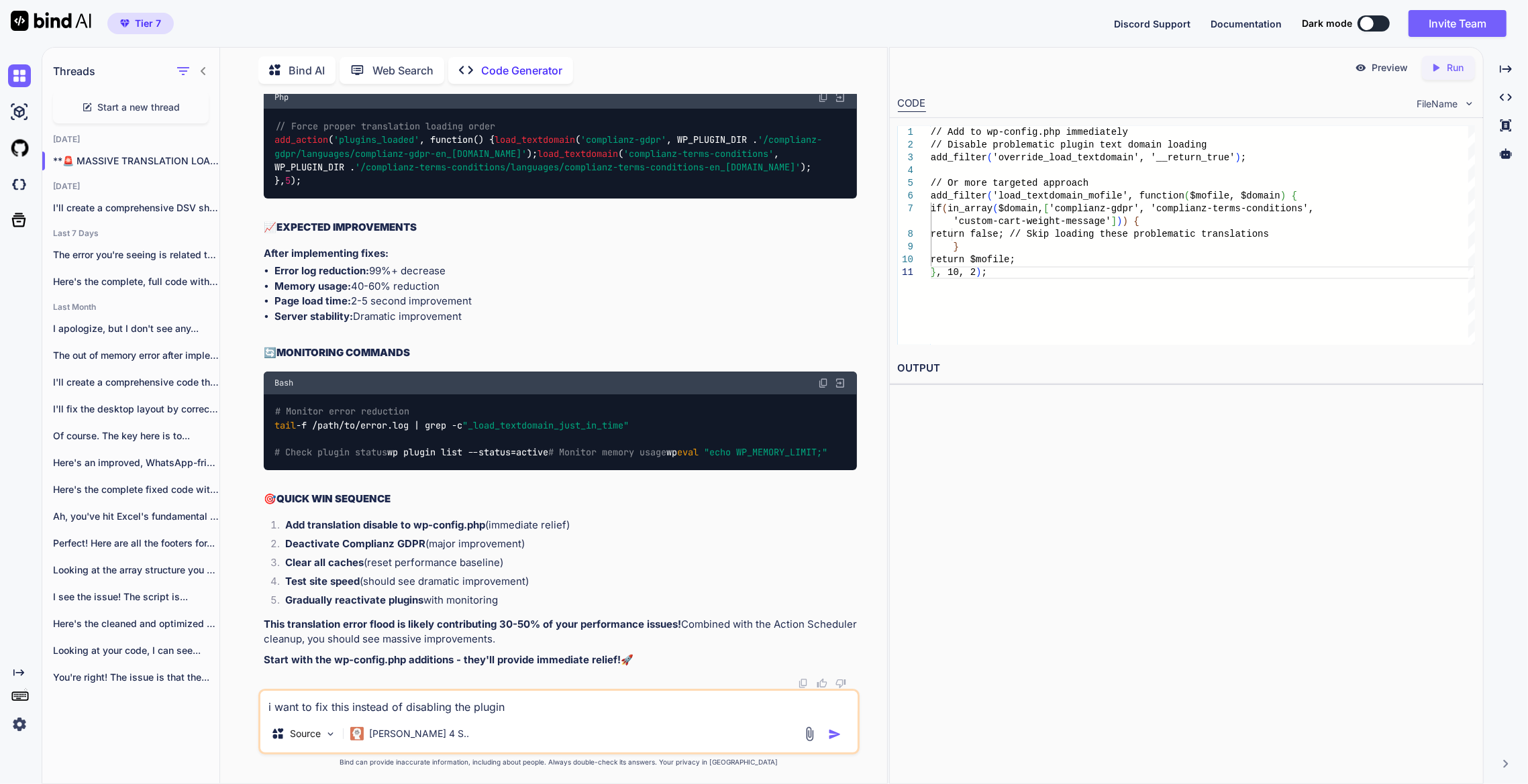
type textarea "i want to fix this instead of disabling the plugins"
type textarea "x"
type textarea "i want to fix this instead of disabling the plugins,"
type textarea "x"
type textarea "i want to fix this instead of disabling the plugins,"
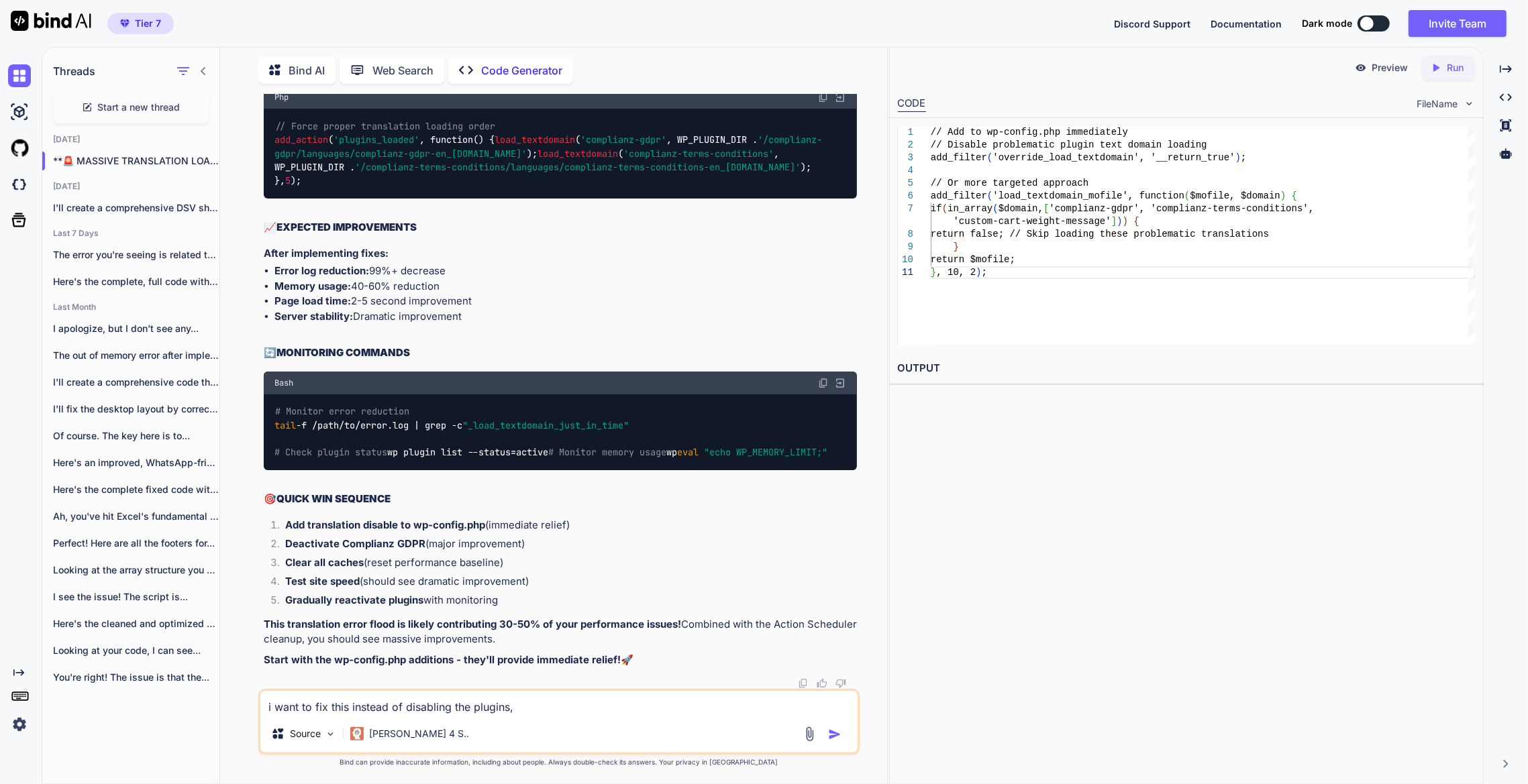
type textarea "x"
type textarea "i want to fix this instead of disabling the plugins, m"
type textarea "x"
type textarea "i want to fix this instead of disabling the plugins, ma"
type textarea "x"
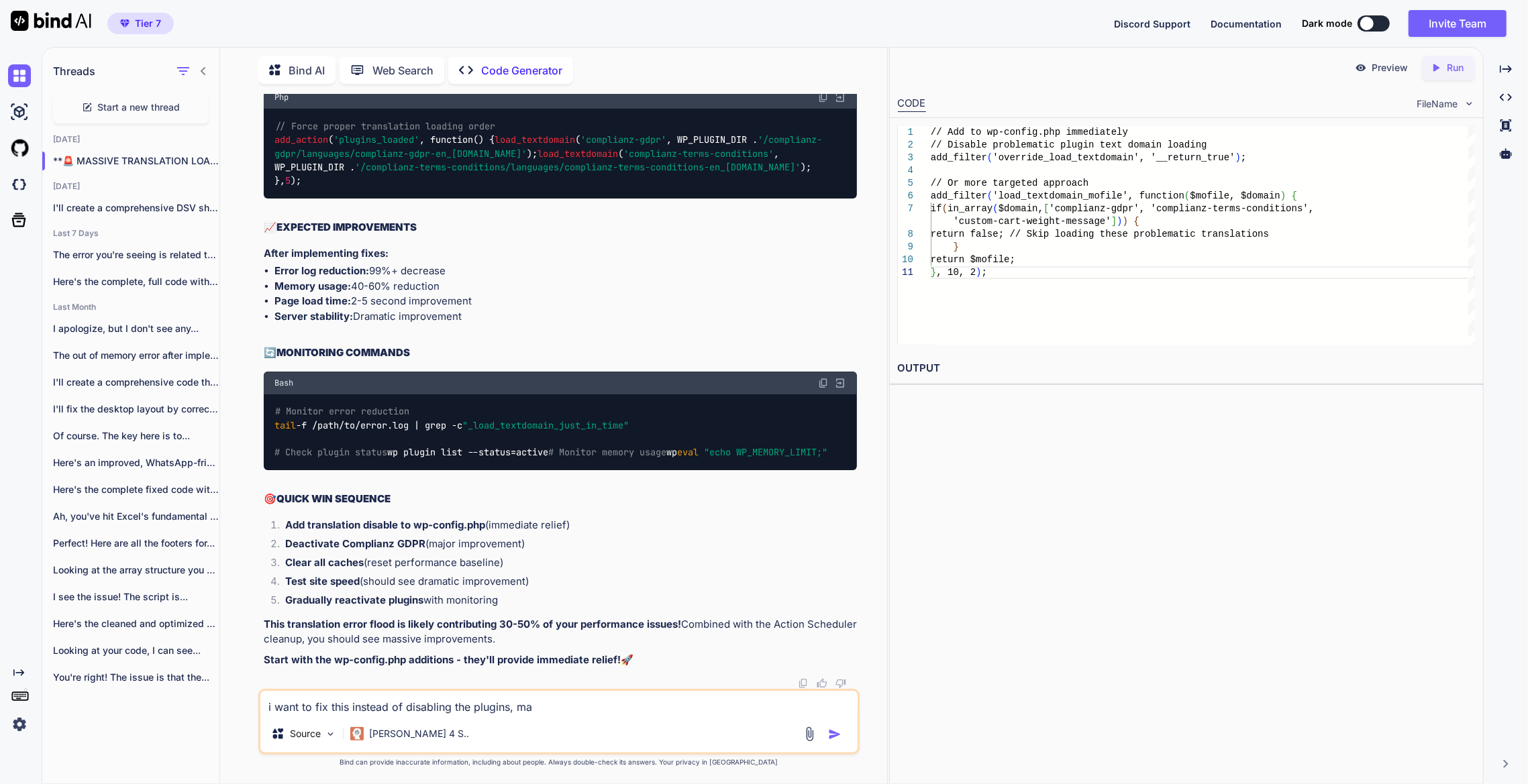
type textarea "i want to fix this instead of disabling the plugins, mak"
type textarea "x"
type textarea "i want to fix this instead of disabling the plugins, make"
type textarea "x"
type textarea "i want to fix this instead of disabling the plugins, make"
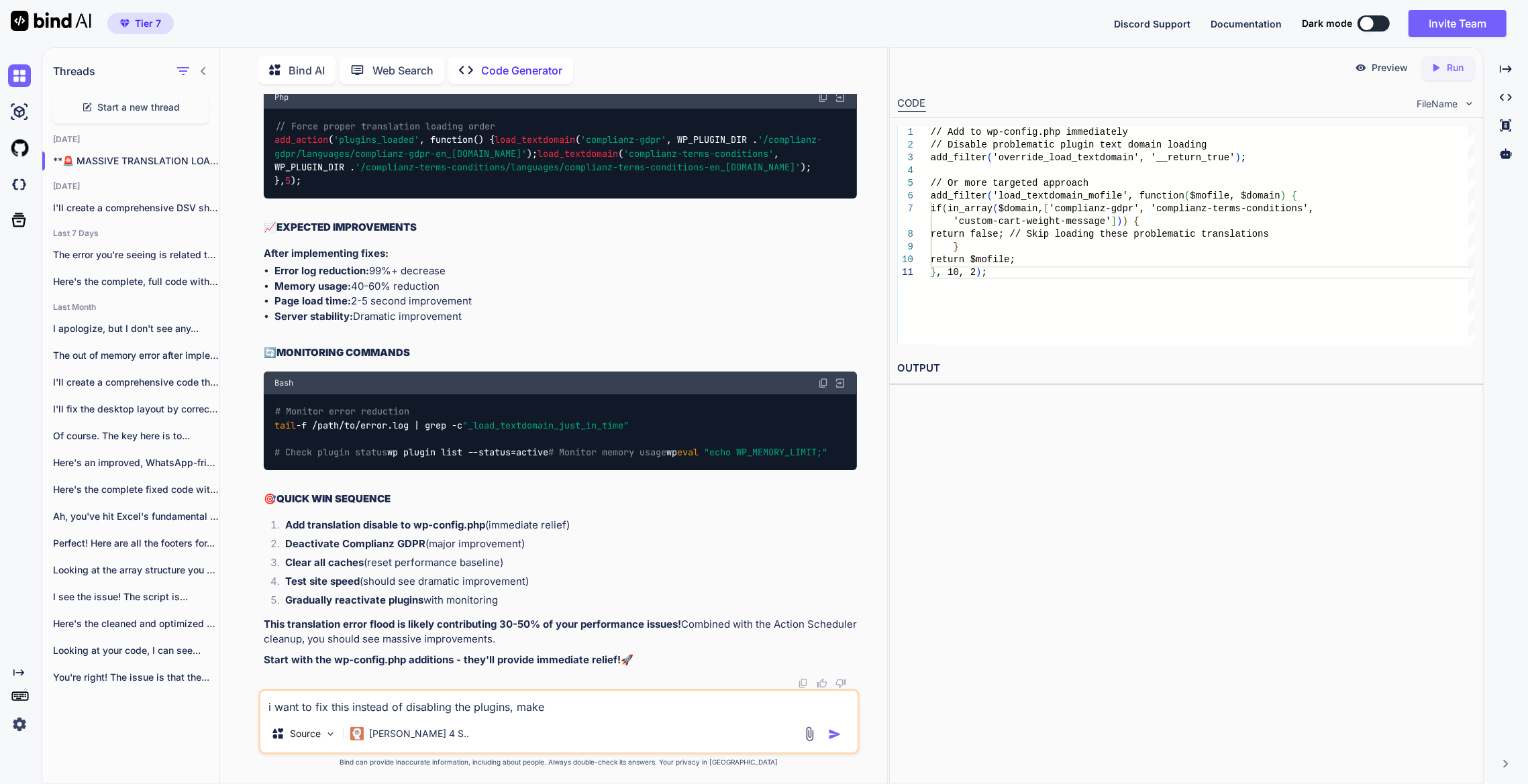
type textarea "x"
type textarea "i want to fix this instead of disabling the plugins, make a"
type textarea "x"
type textarea "i want to fix this instead of disabling the plugins, make a"
type textarea "x"
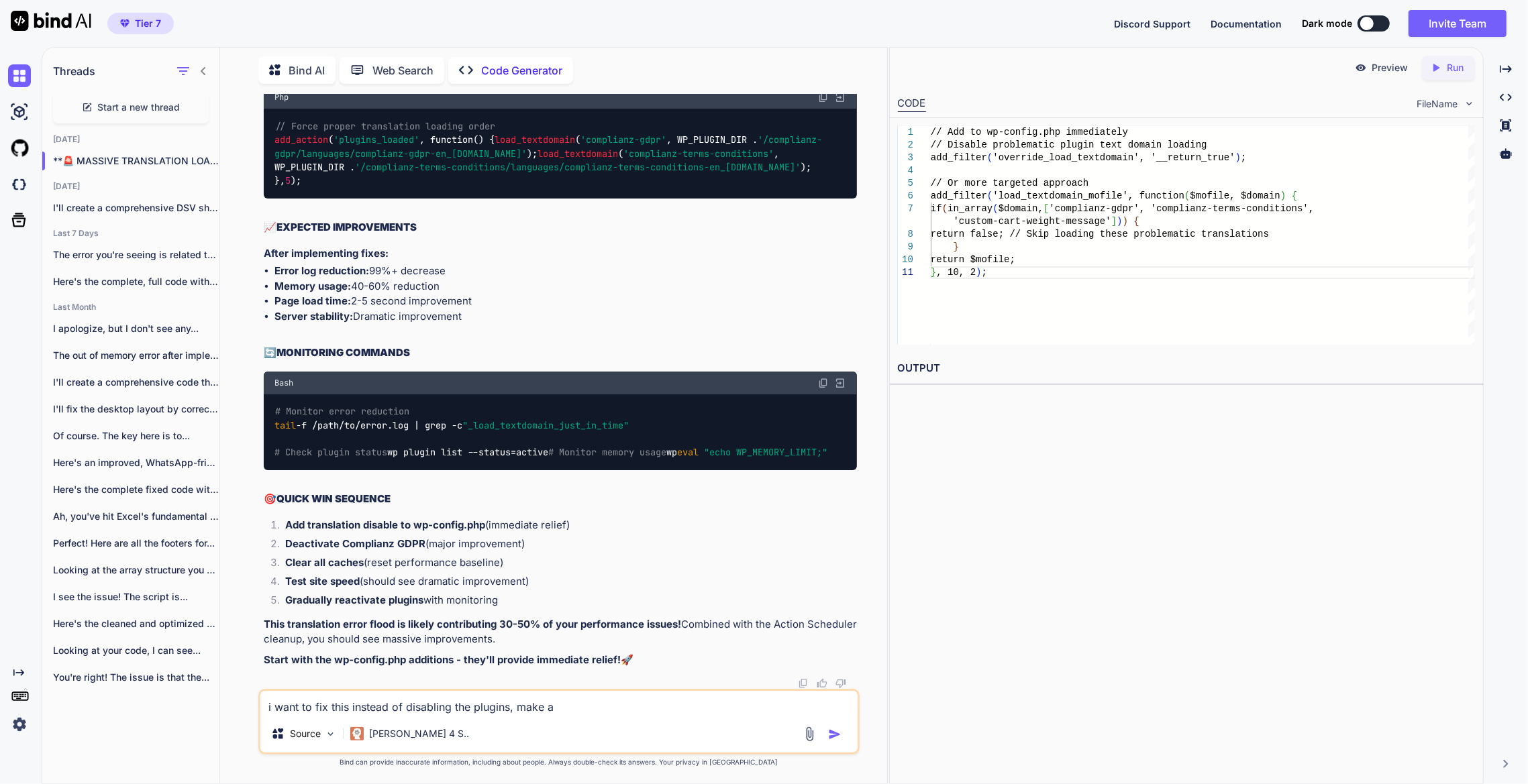
type textarea "i want to fix this instead of disabling the plugins, make a p"
type textarea "x"
type textarea "i want to fix this instead of disabling the plugins, make a pr"
type textarea "x"
type textarea "i want to fix this instead of disabling the plugins, make a pro"
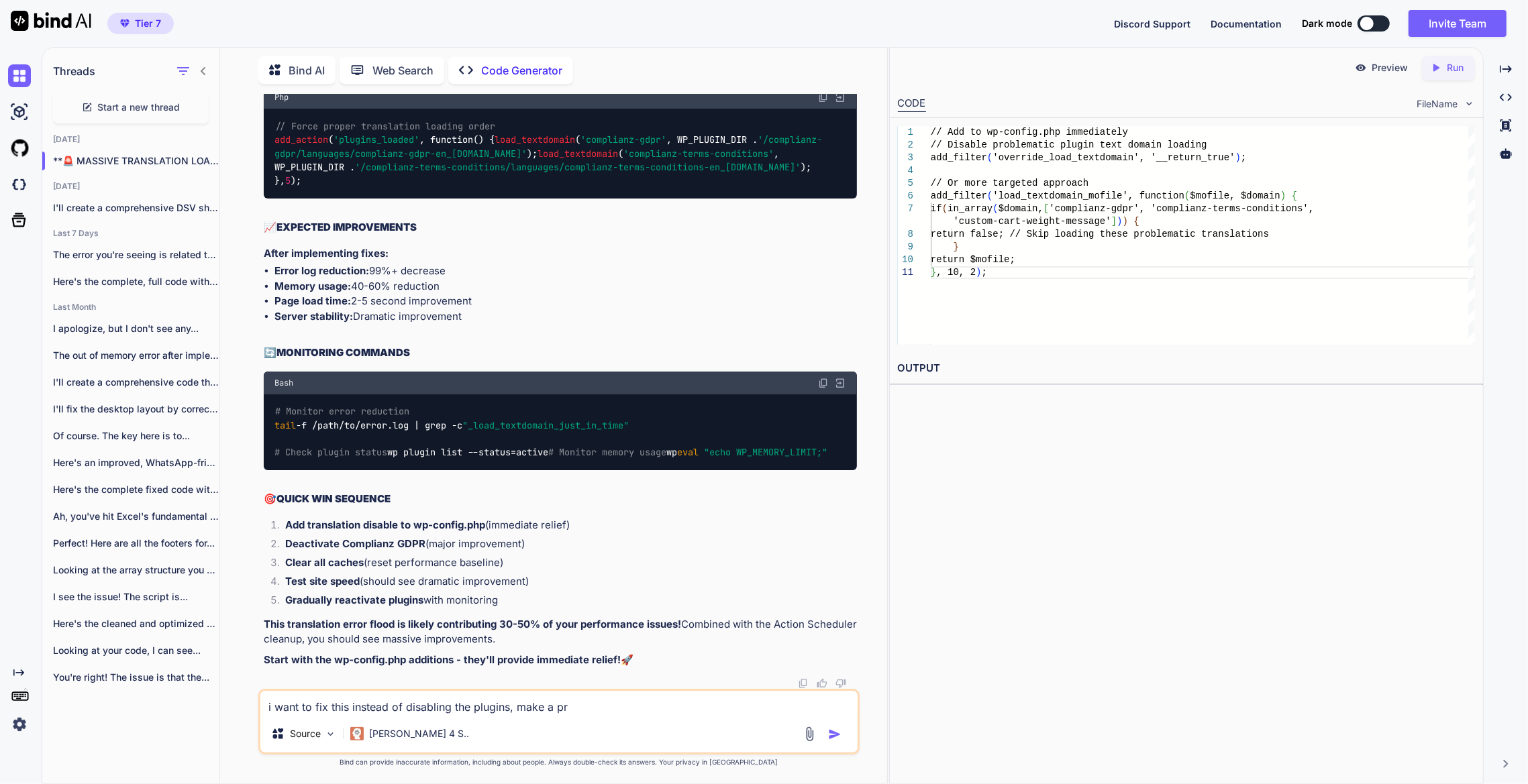
type textarea "x"
type textarea "i want to fix this instead of disabling the plugins, make a prop"
type textarea "x"
type textarea "i want to fix this instead of disabling the plugins, make a prope"
type textarea "x"
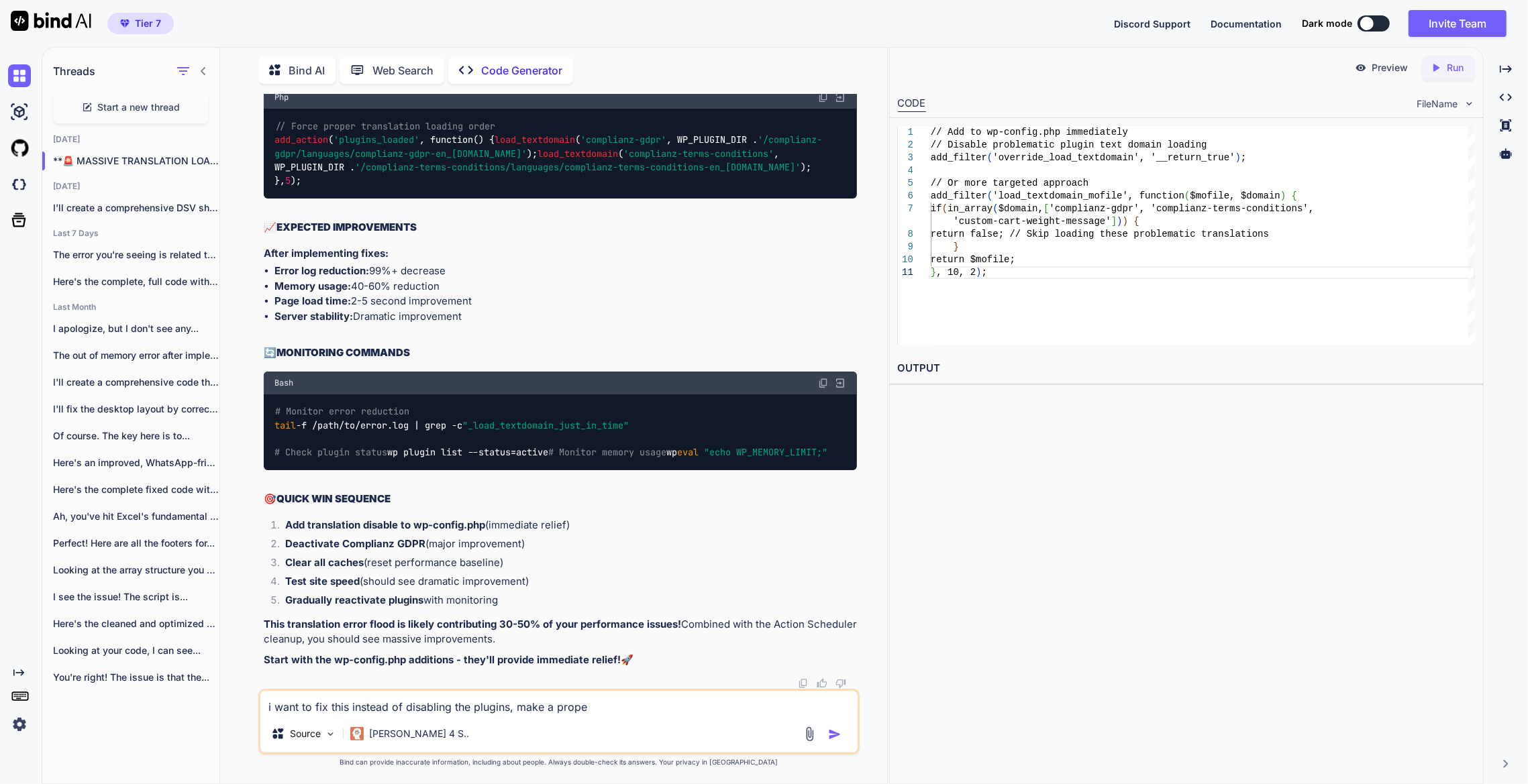
type textarea "i want to fix this instead of disabling the plugins, make a proper"
type textarea "x"
type textarea "i want to fix this instead of disabling the plugins, make a proper"
type textarea "x"
type textarea "i want to fix this instead of disabling the plugins, make a proper p"
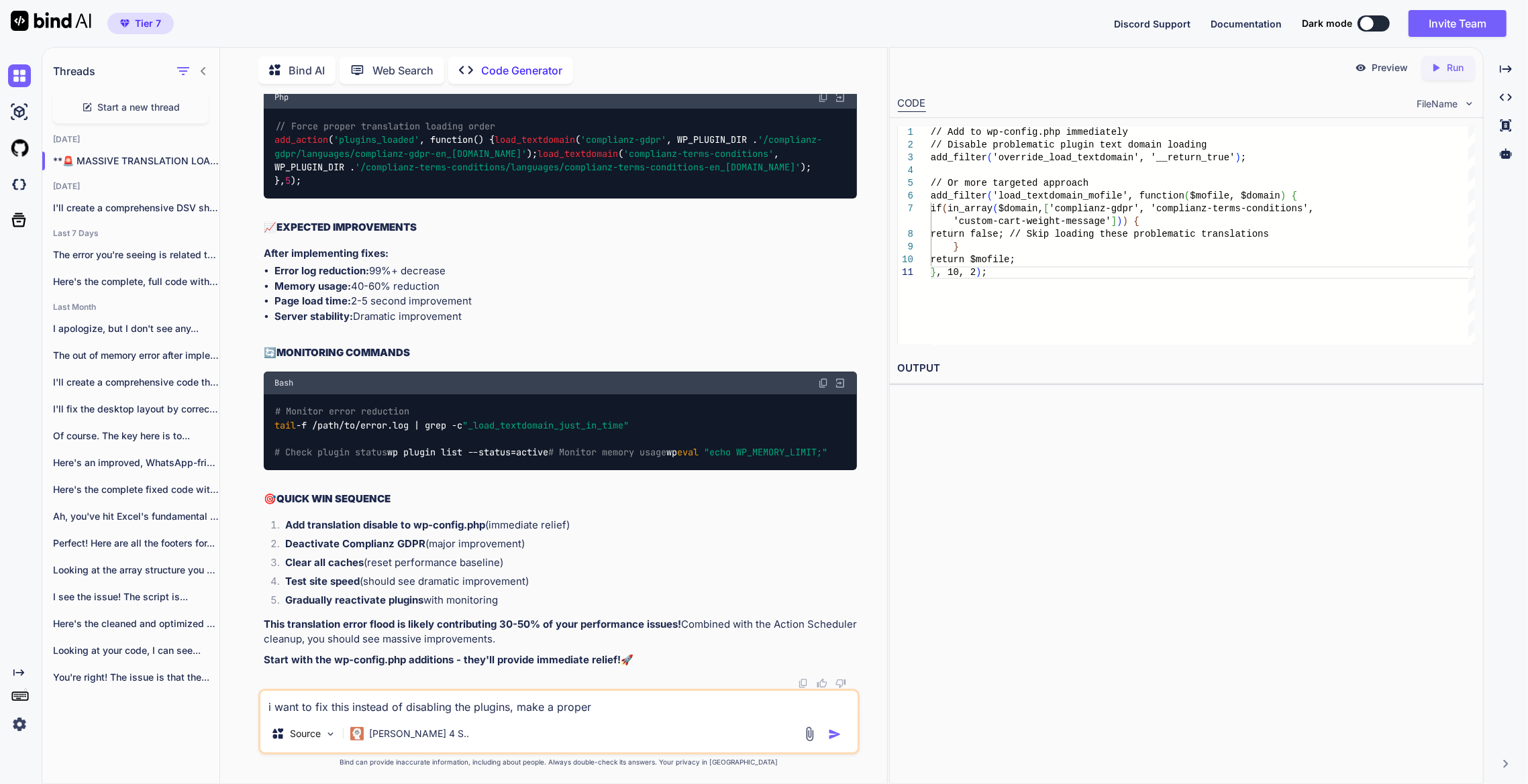
type textarea "x"
type textarea "i want to fix this instead of disabling the plugins, make a proper"
type textarea "x"
type textarea "i want to fix this instead of disabling the plugins, make a proper p"
type textarea "x"
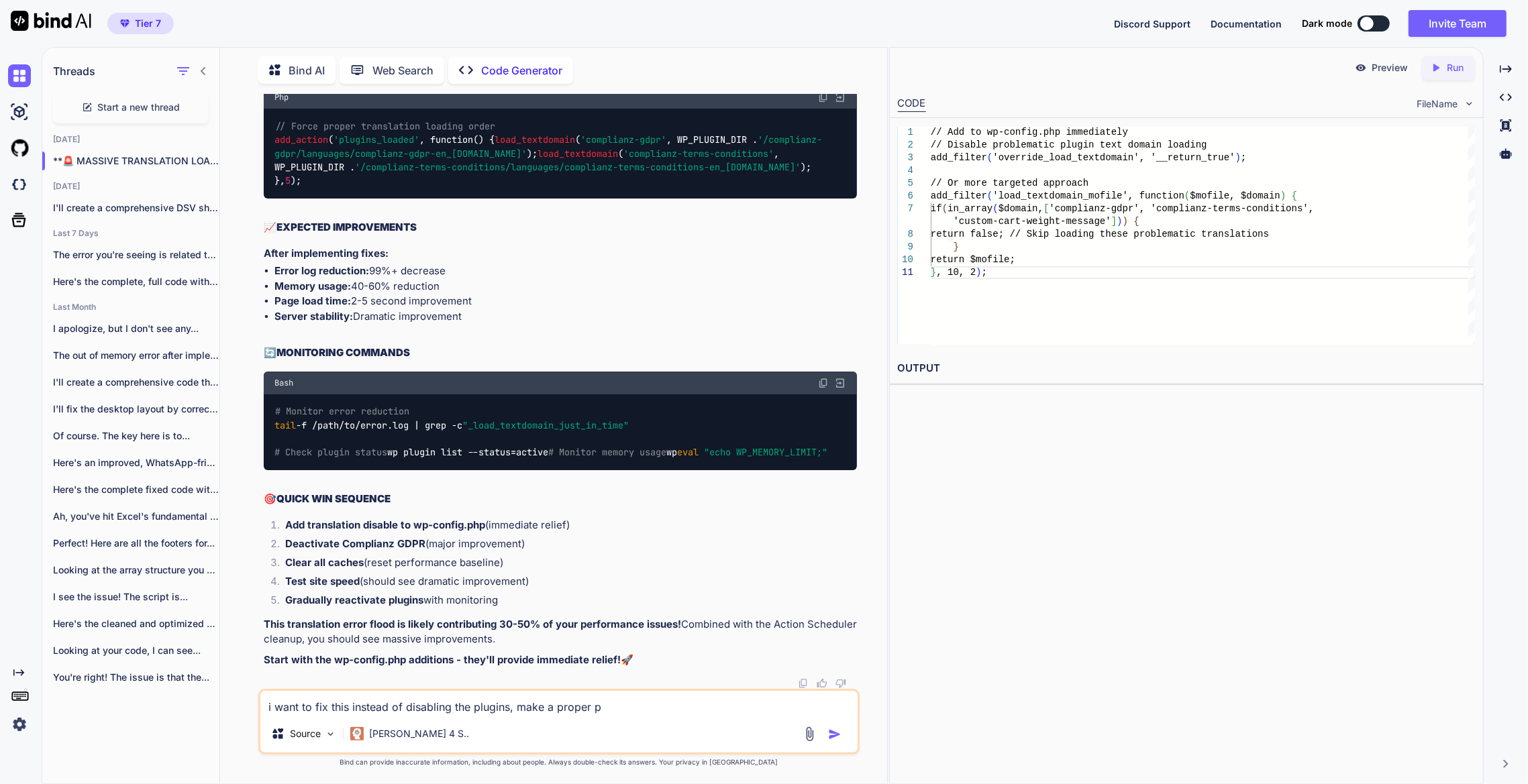
type textarea "i want to fix this instead of disabling the plugins, make a proper pl"
type textarea "x"
type textarea "i want to fix this instead of disabling the plugins, make a proper pla"
type textarea "x"
type textarea "i want to fix this instead of disabling the plugins, make a proper plan"
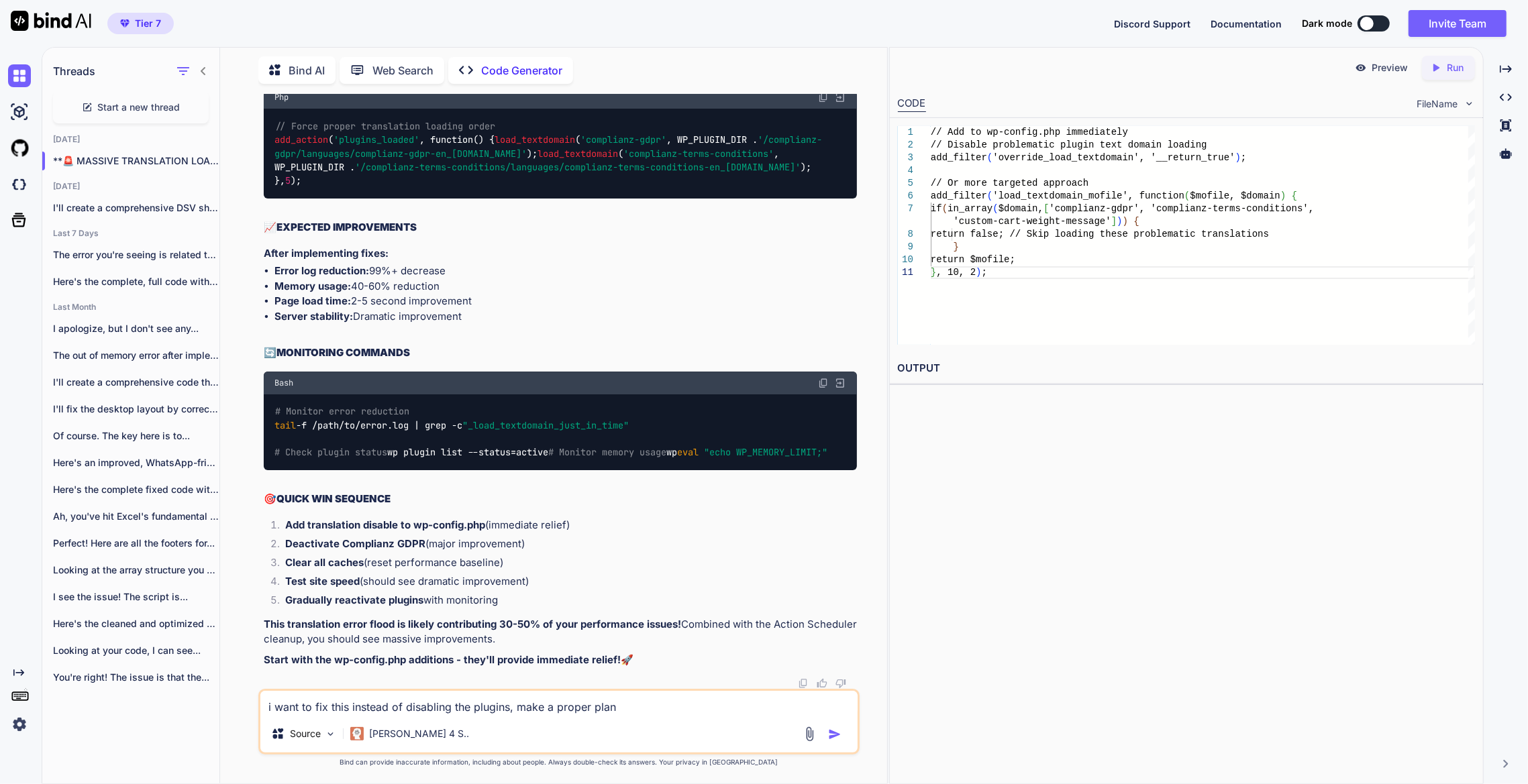
type textarea "x"
type textarea "i want to fix this instead of disabling the plugins, make a proper plan"
type textarea "x"
type textarea "i want to fix this instead of disabling the plugins, make a proper plan t"
type textarea "x"
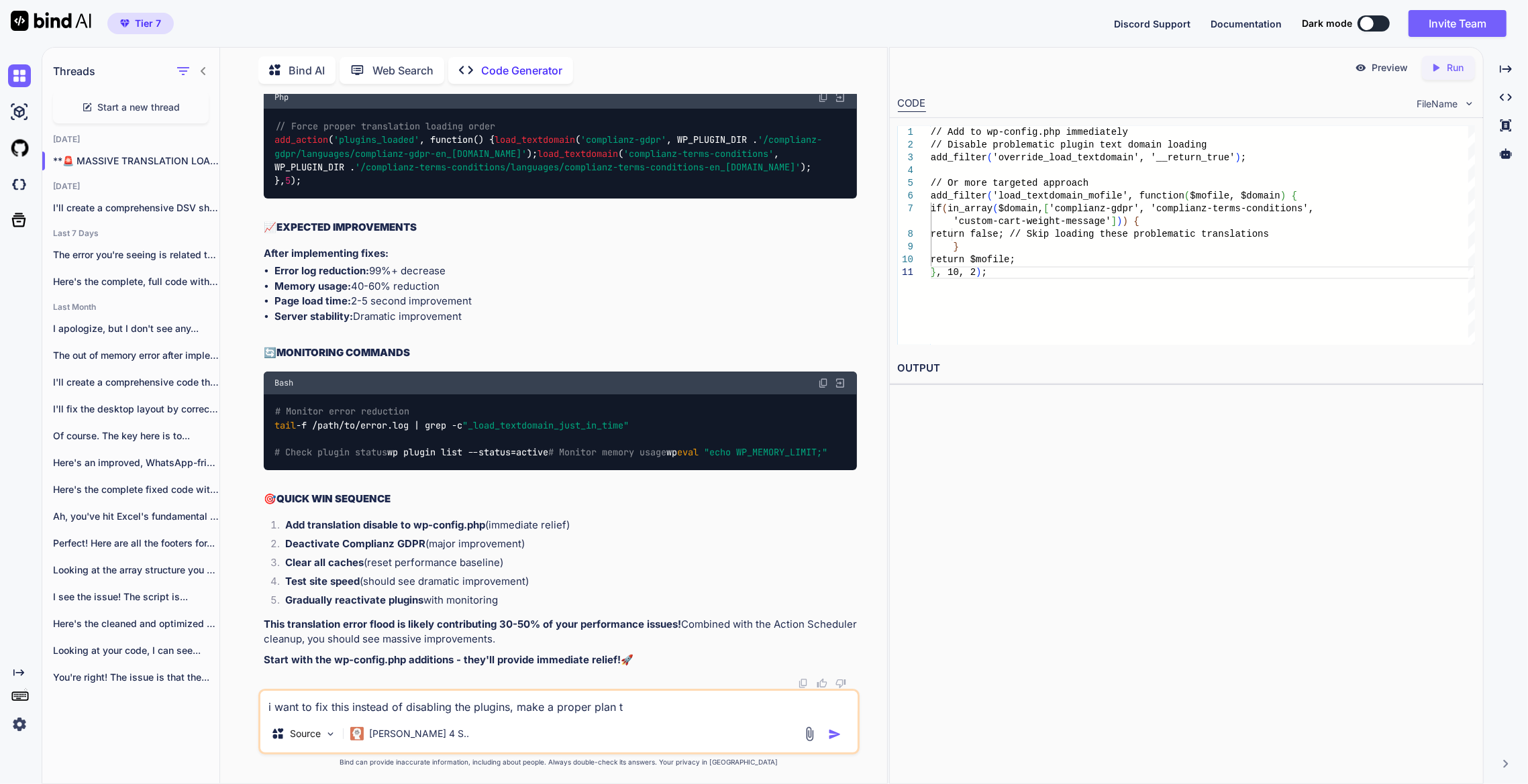
type textarea "i want to fix this instead of disabling the plugins, make a proper plan to"
type textarea "x"
type textarea "i want to fix this instead of disabling the plugins, make a proper plan to"
type textarea "x"
type textarea "i want to fix this instead of disabling the plugins, make a proper plan to h"
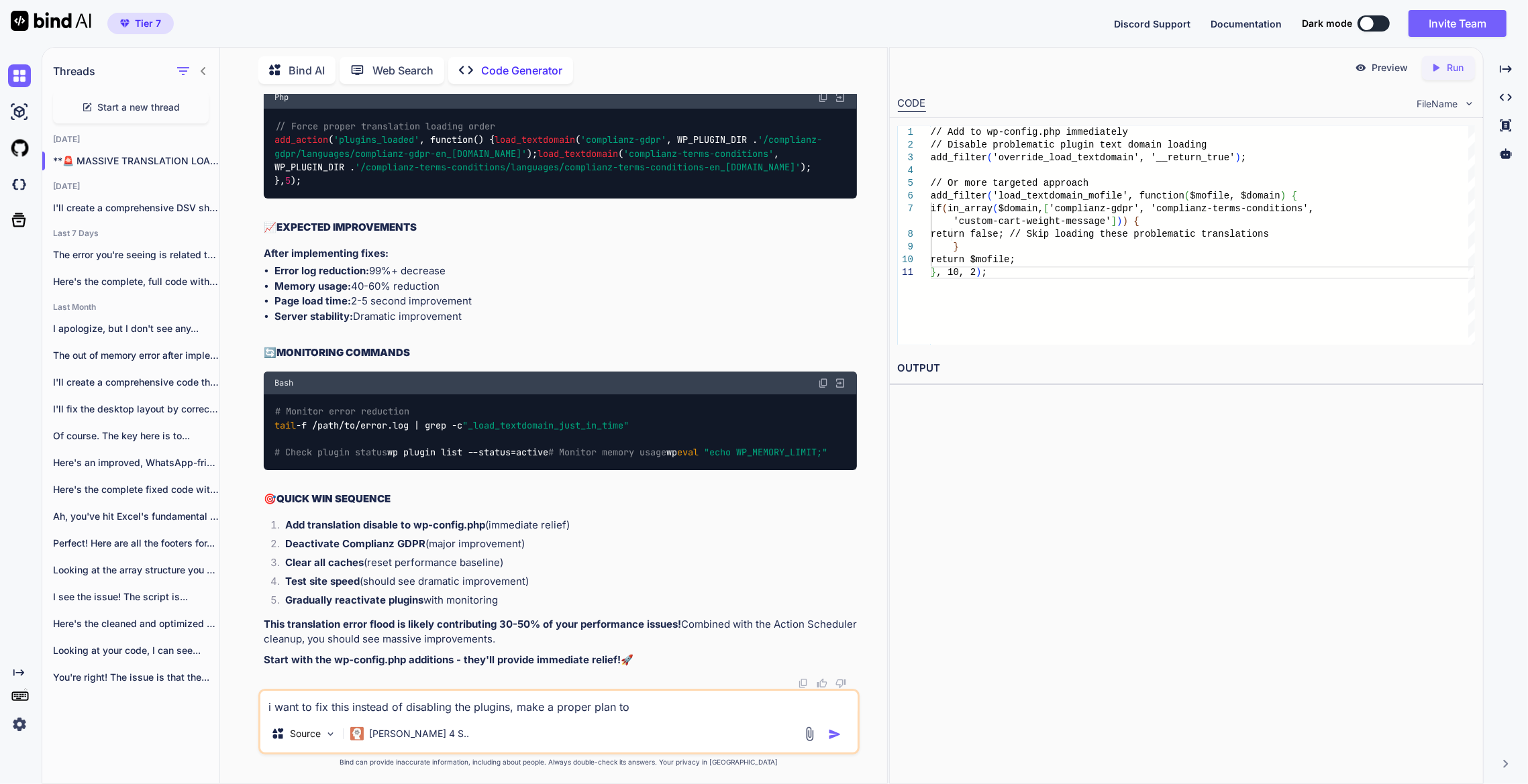
type textarea "x"
type textarea "i want to fix this instead of disabling the plugins, make a proper plan to ha"
type textarea "x"
type textarea "i want to fix this instead of disabling the plugins, make a proper plan to hav"
type textarea "x"
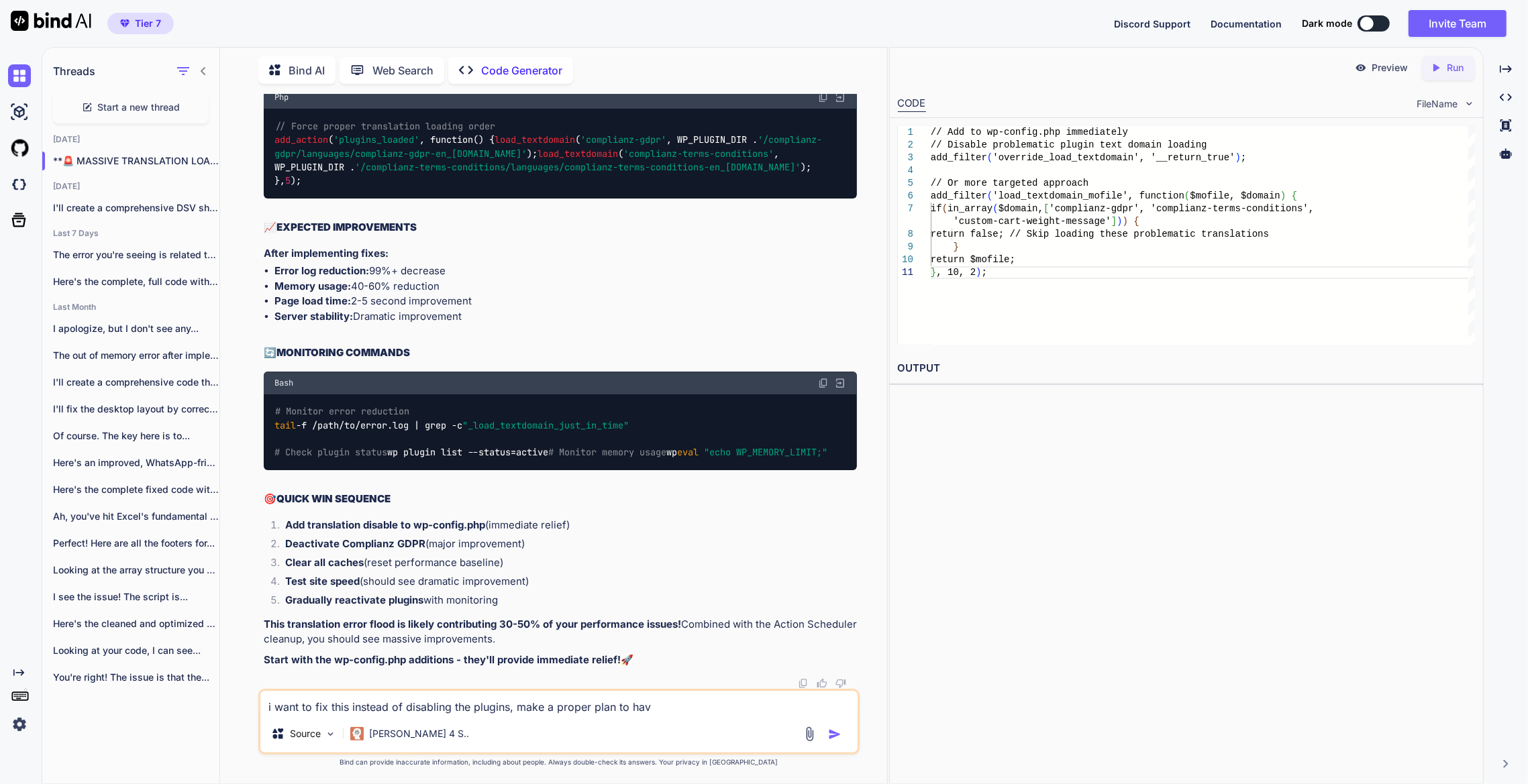
type textarea "i want to fix this instead of disabling the plugins, make a proper plan to have"
type textarea "x"
type textarea "i want to fix this instead of disabling the plugins, make a proper plan to have"
type textarea "x"
type textarea "i want to fix this instead of disabling the plugins, make a proper plan to have…"
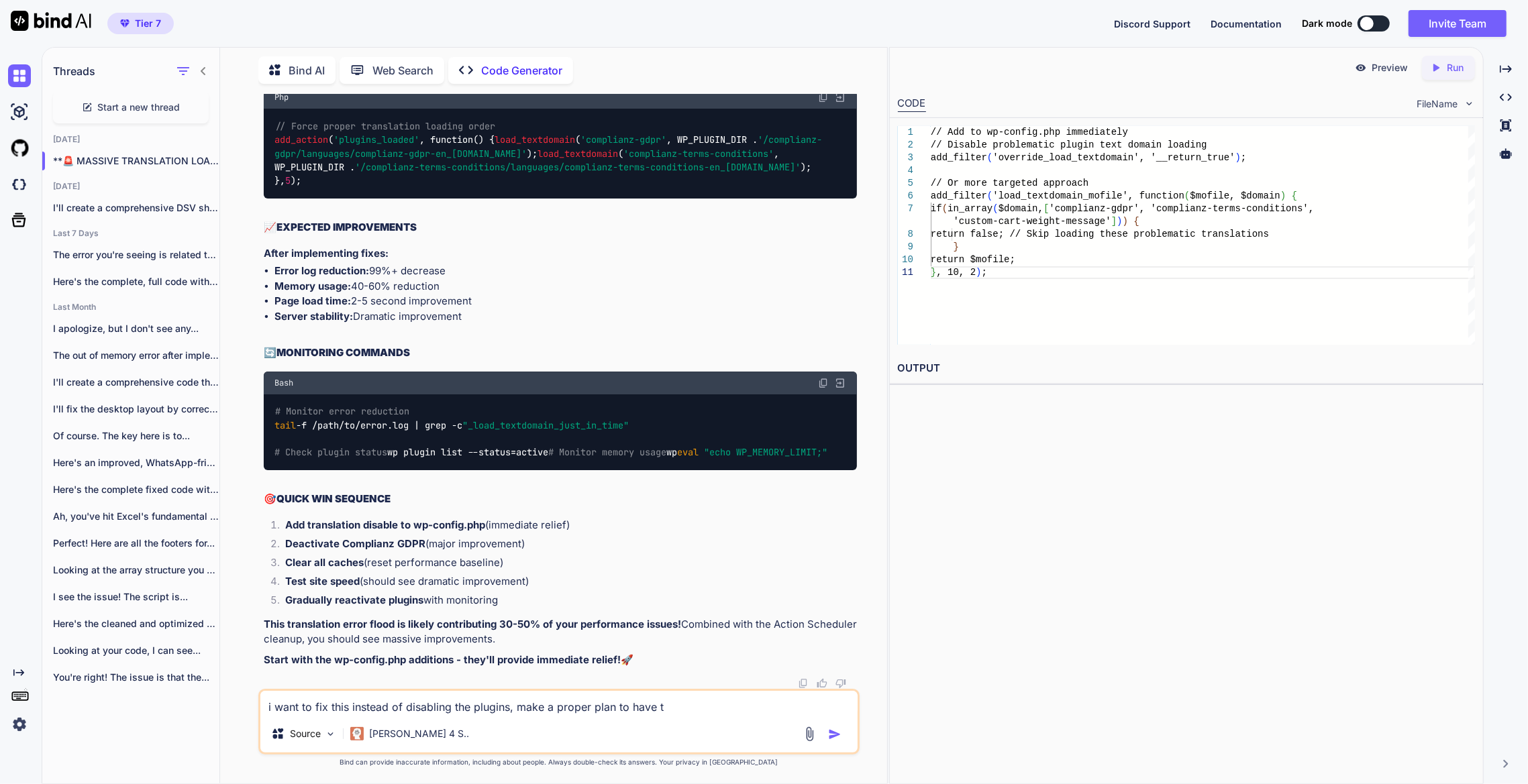
type textarea "x"
type textarea "i want to fix this instead of disabling the plugins, make a proper plan to have…"
type textarea "x"
type textarea "i want to fix this instead of disabling the plugins, make a proper plan to have…"
type textarea "x"
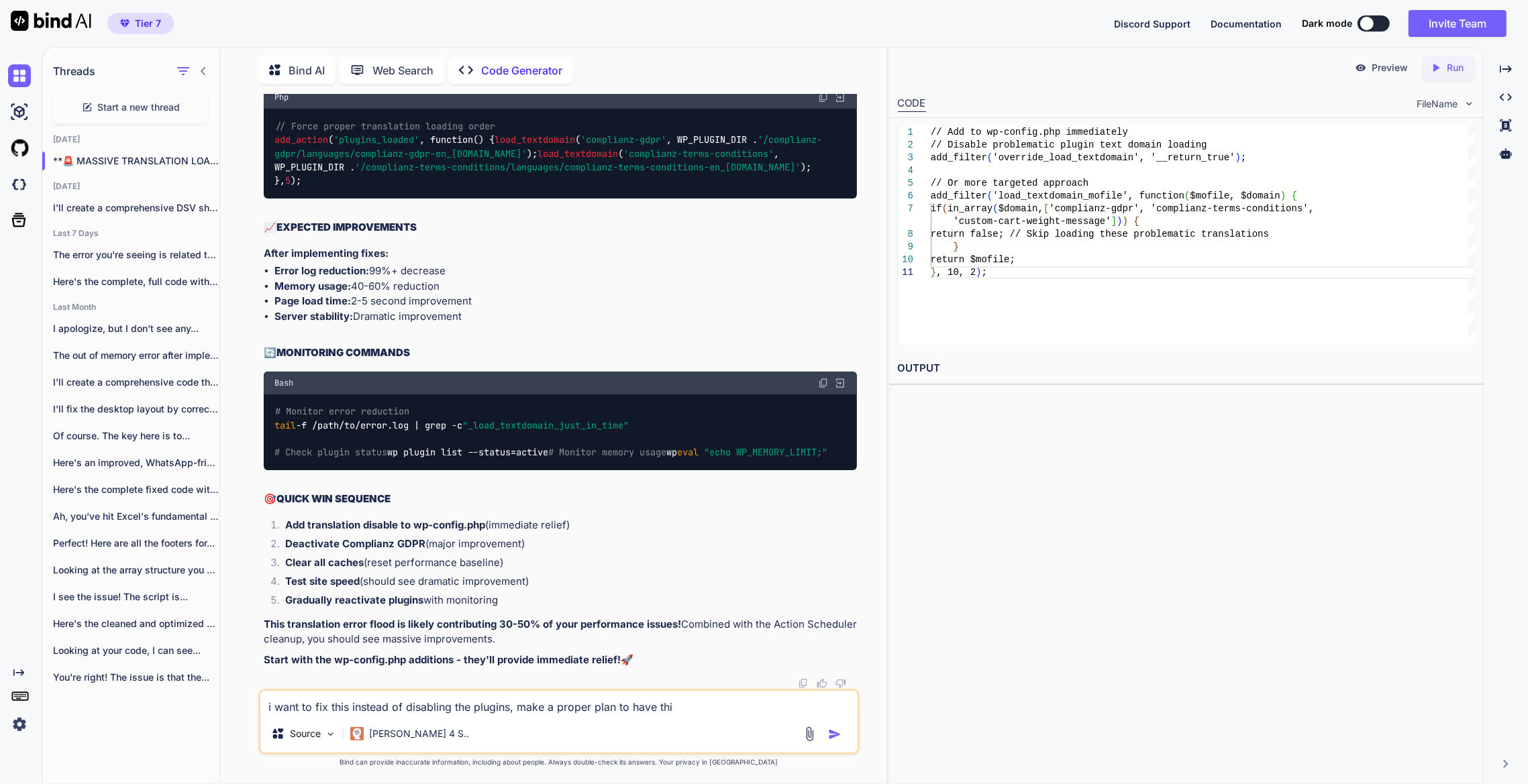
type textarea "i want to fix this instead of disabling the plugins, make a proper plan to have…"
type textarea "x"
type textarea "i want to fix this instead of disabling the plugins, make a proper plan to have…"
type textarea "x"
type textarea "i want to fix this instead of disabling the plugins, make a proper plan to have…"
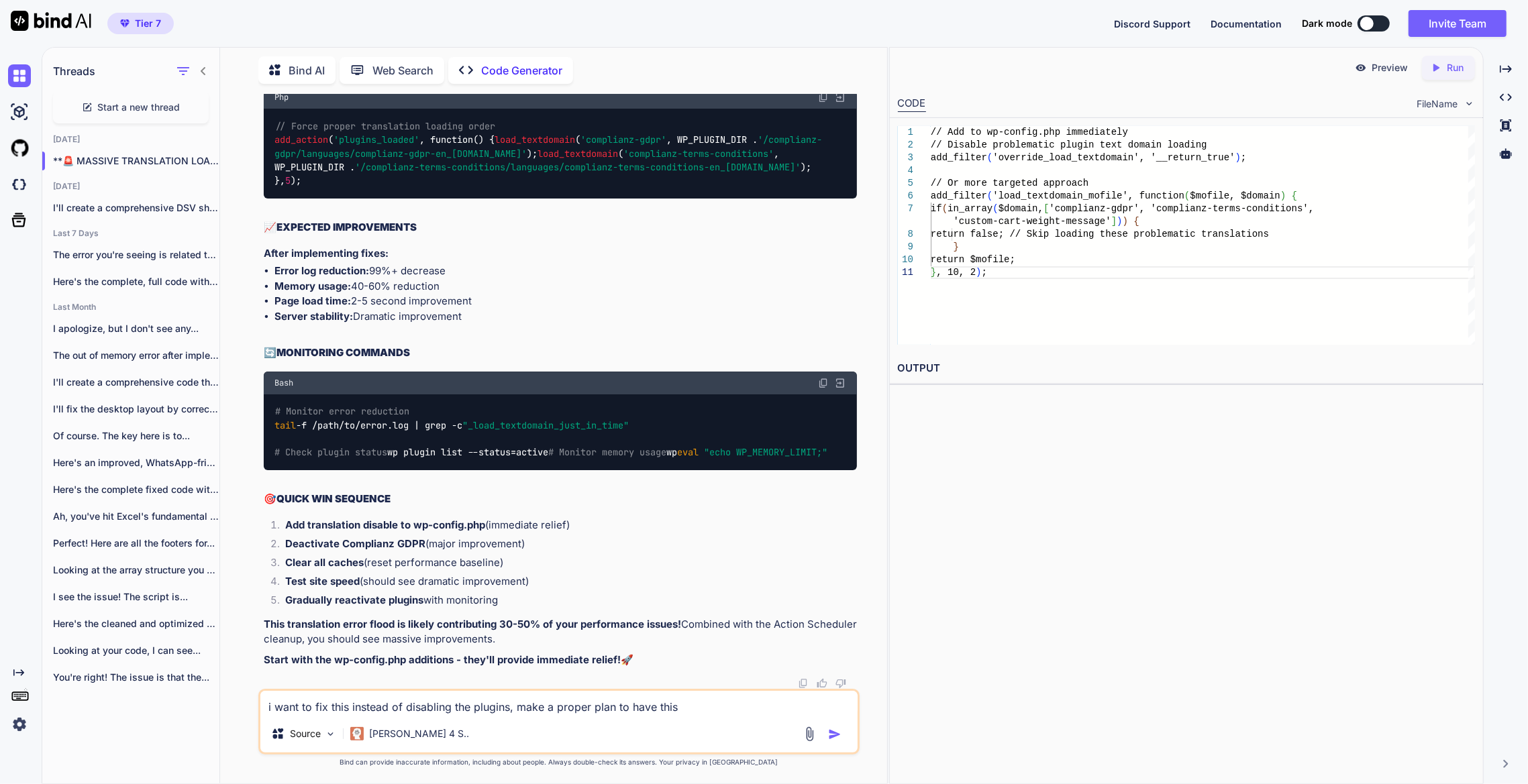
type textarea "x"
type textarea "i want to fix this instead of disabling the plugins, make a proper plan to have…"
type textarea "x"
type textarea "i want to fix this instead of disabling the plugins, make a proper plan to have…"
type textarea "x"
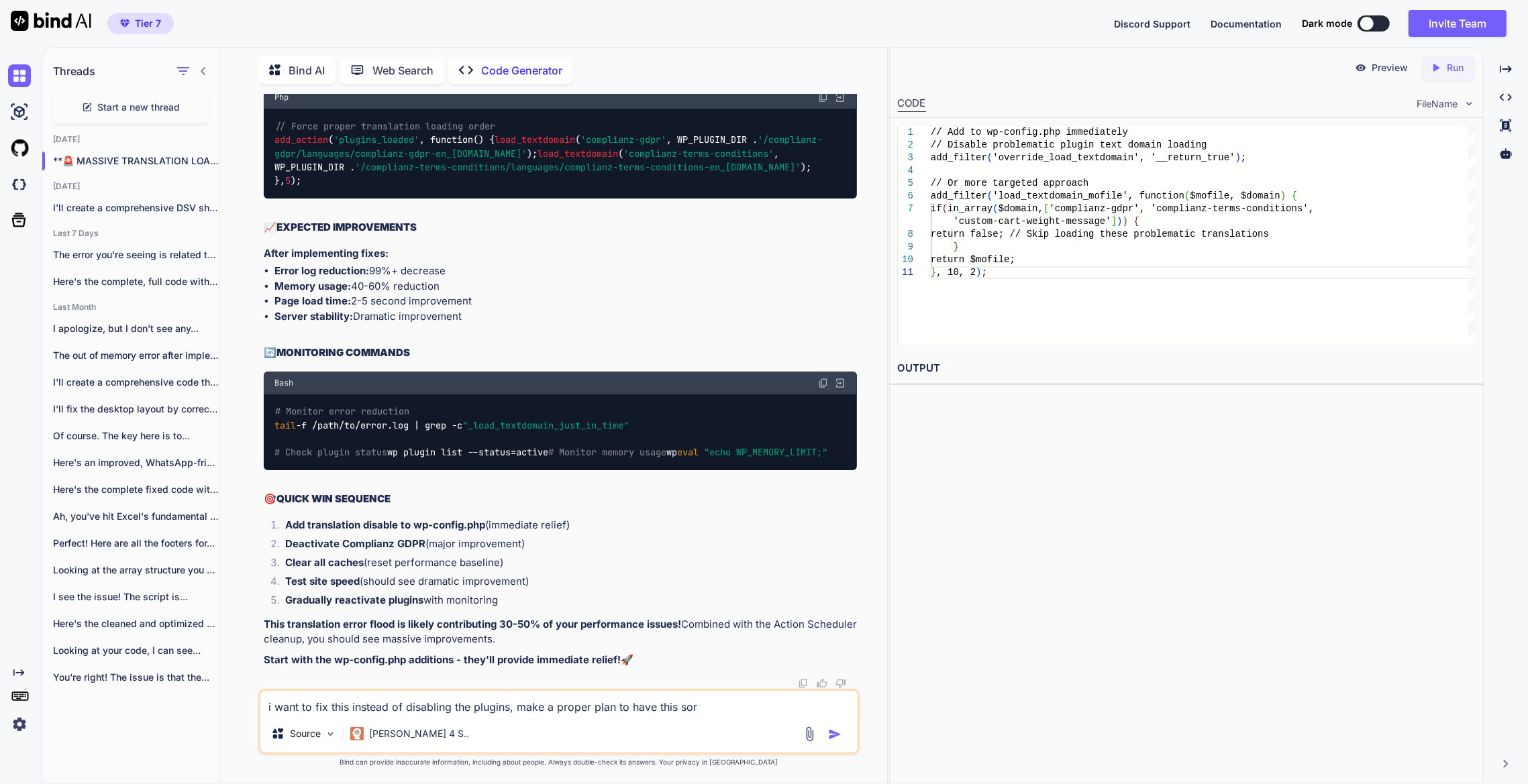
type textarea "i want to fix this instead of disabling the plugins, make a proper plan to have…"
type textarea "x"
type textarea "i want to fix this instead of disabling the plugins, make a proper plan to have…"
type textarea "x"
type textarea "i want to fix this instead of disabling the plugins, make a proper plan to have…"
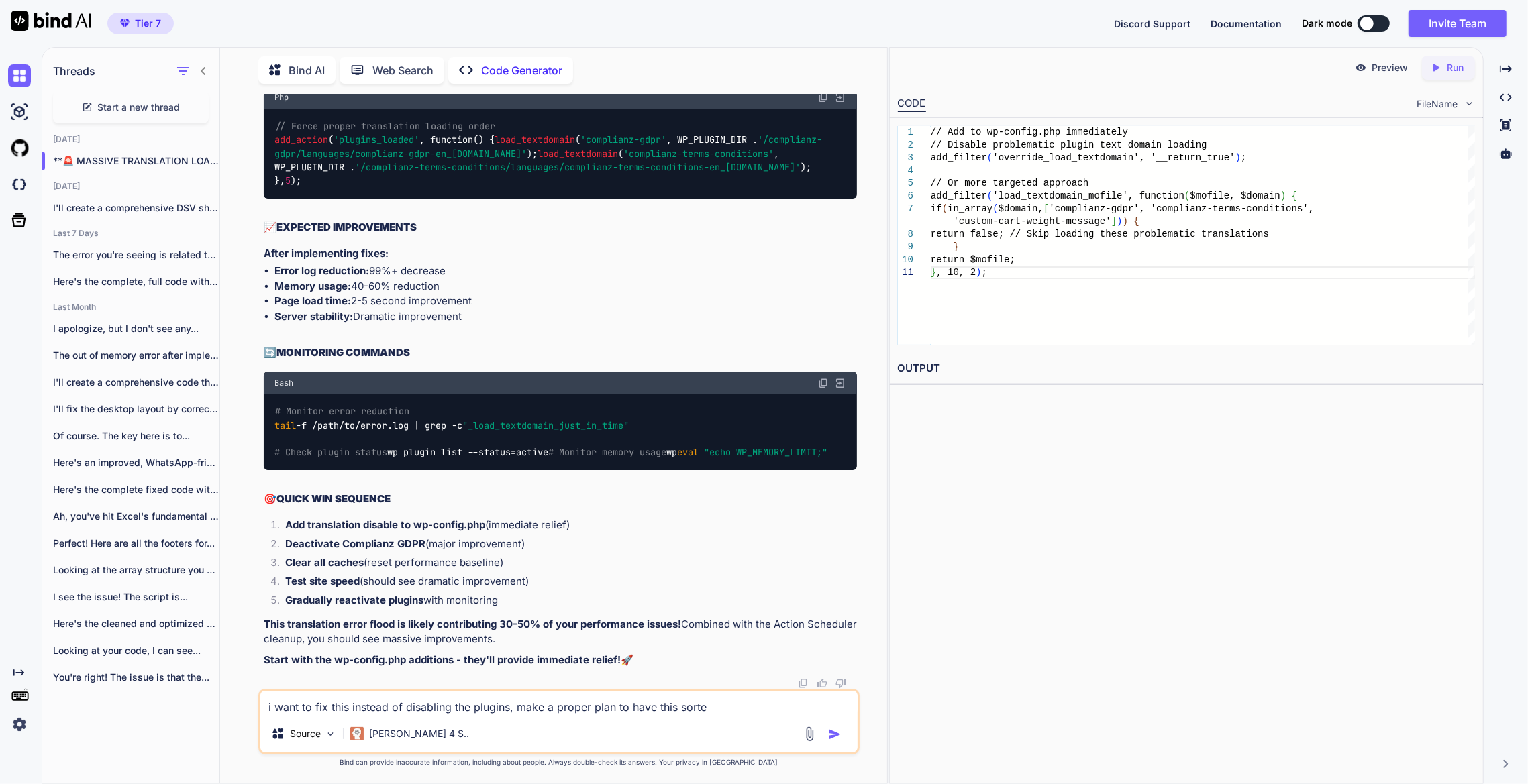
type textarea "x"
type textarea "i want to fix this instead of disabling the plugins, make a proper plan to have…"
type textarea "x"
type textarea "i want to fix this instead of disabling the plugins, make a proper plan to have…"
type textarea "x"
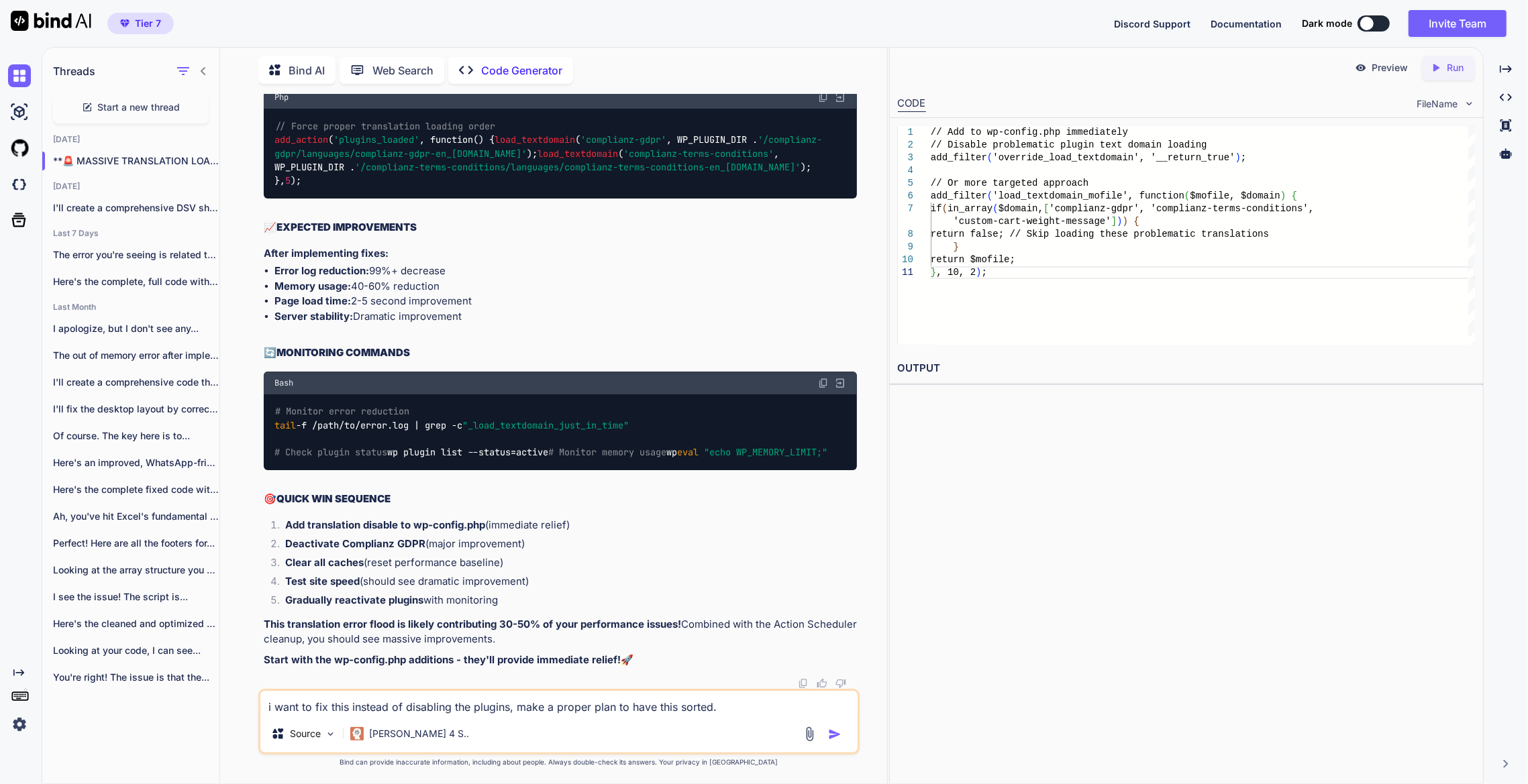
type textarea "i want to fix this instead of disabling the plugins, make a proper plan to have…"
type textarea "x"
type textarea "i want to fix this instead of disabling the plugins, make a proper plan to have…"
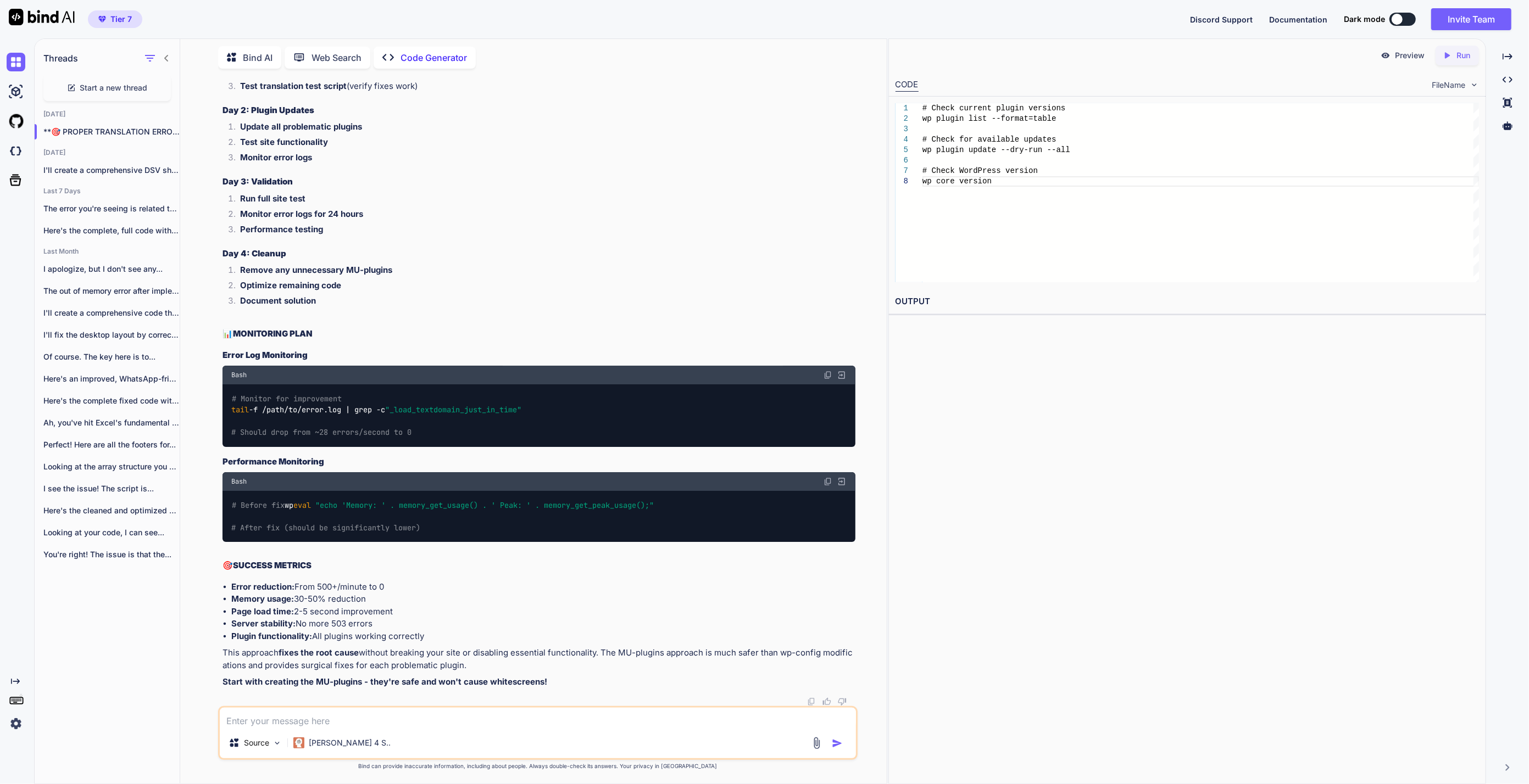
scroll to position [39529, 0]
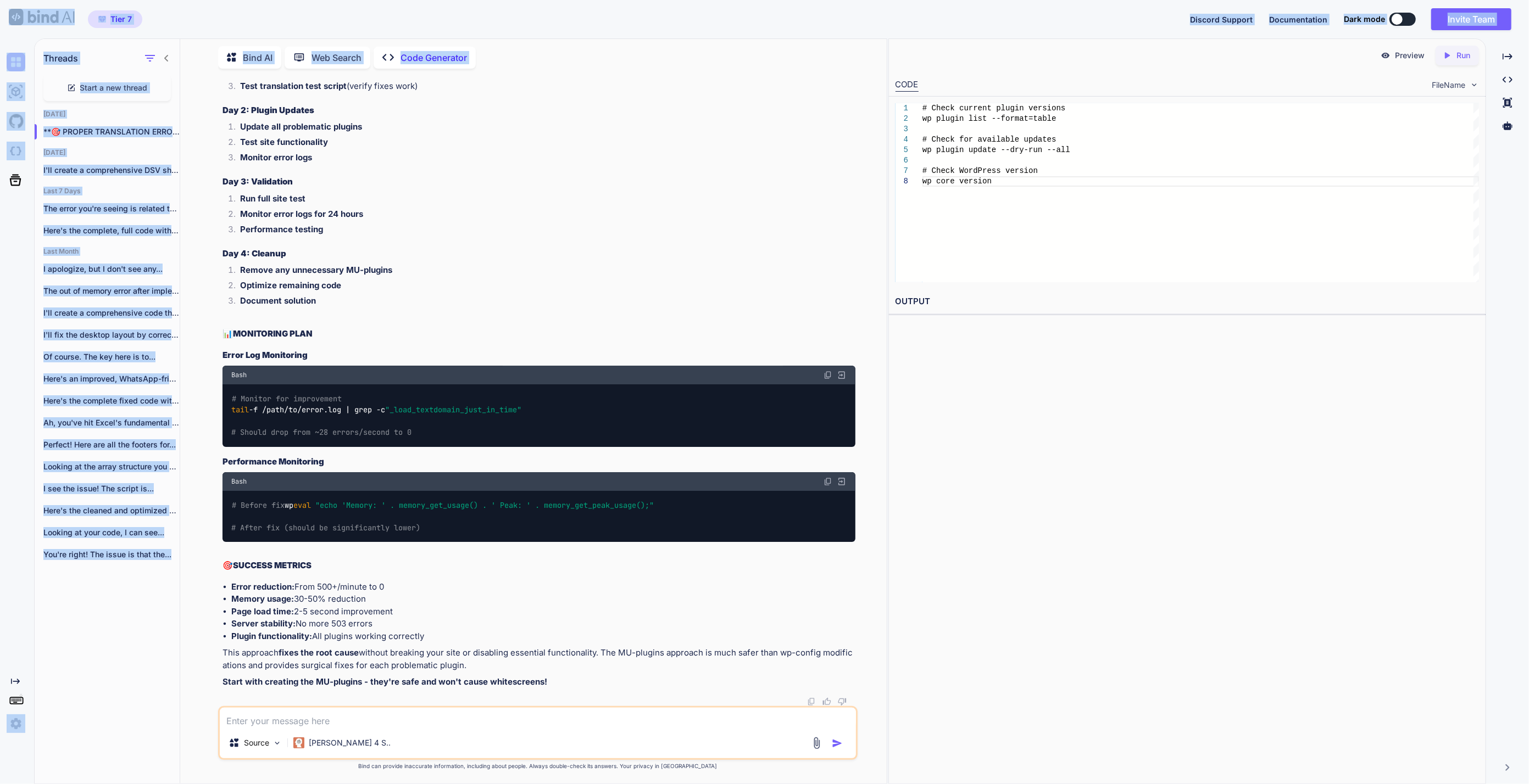
drag, startPoint x: 640, startPoint y: 261, endPoint x: 1428, endPoint y: -63, distance: 852.0
click at [1250, 0] on html "Tier 7 Discord Support Documentation Dark mode Invite Team Created with Pixso. …" at bounding box center [764, 408] width 1529 height 816
